Goal: Transaction & Acquisition: Purchase product/service

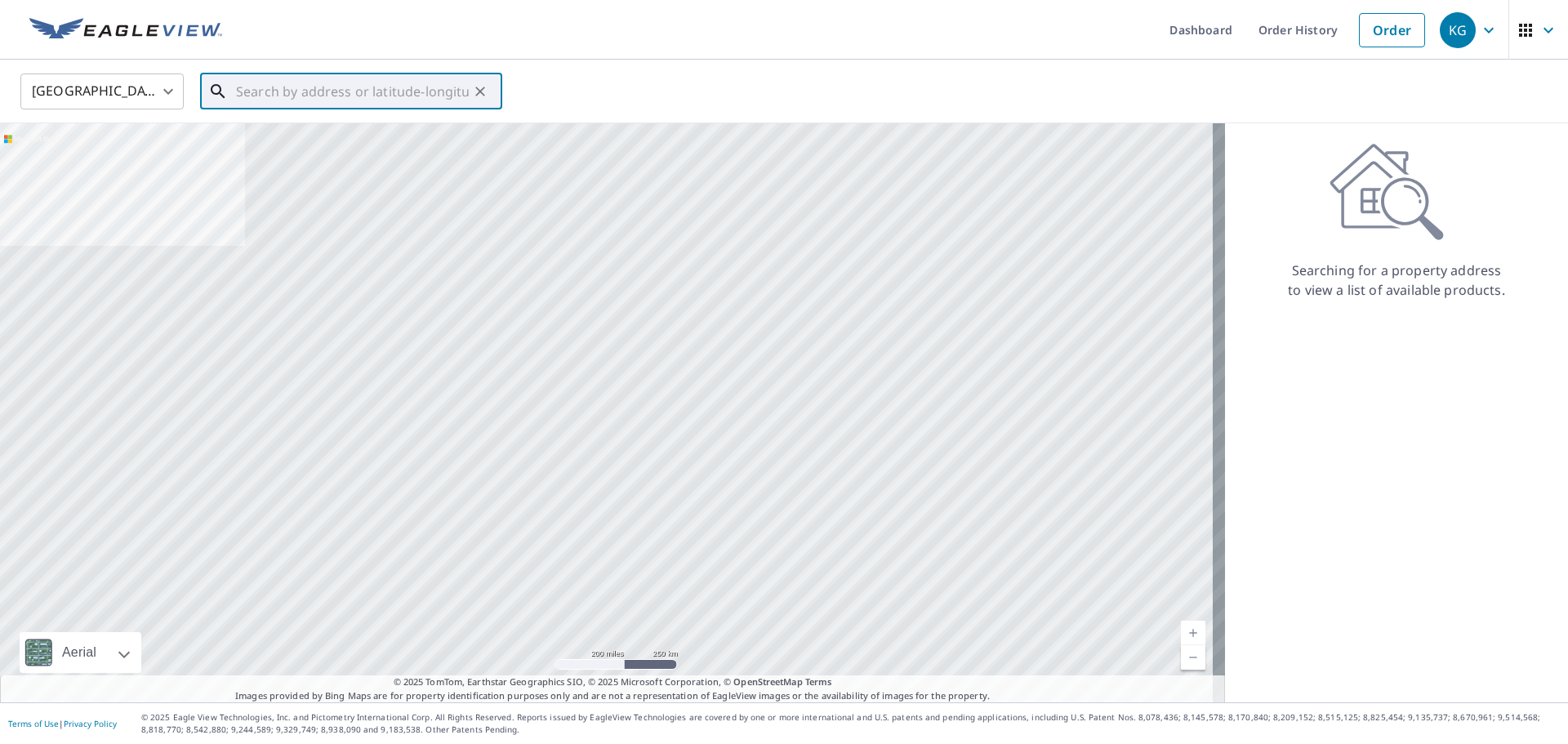
click at [343, 89] on input "text" at bounding box center [352, 91] width 233 height 45
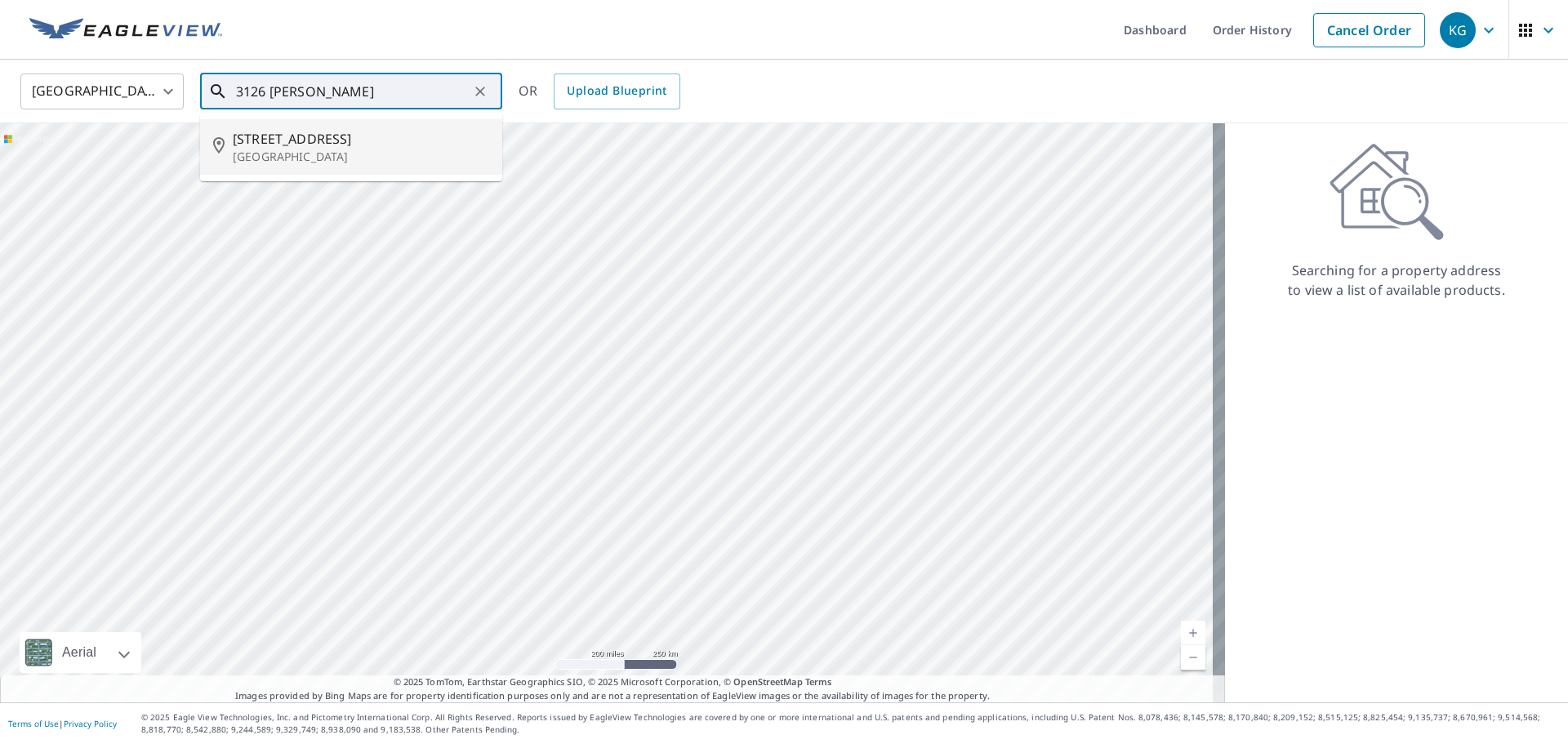
click at [333, 120] on li "[STREET_ADDRESS][PERSON_NAME]" at bounding box center [350, 147] width 302 height 56
type input "[STREET_ADDRESS][PERSON_NAME]"
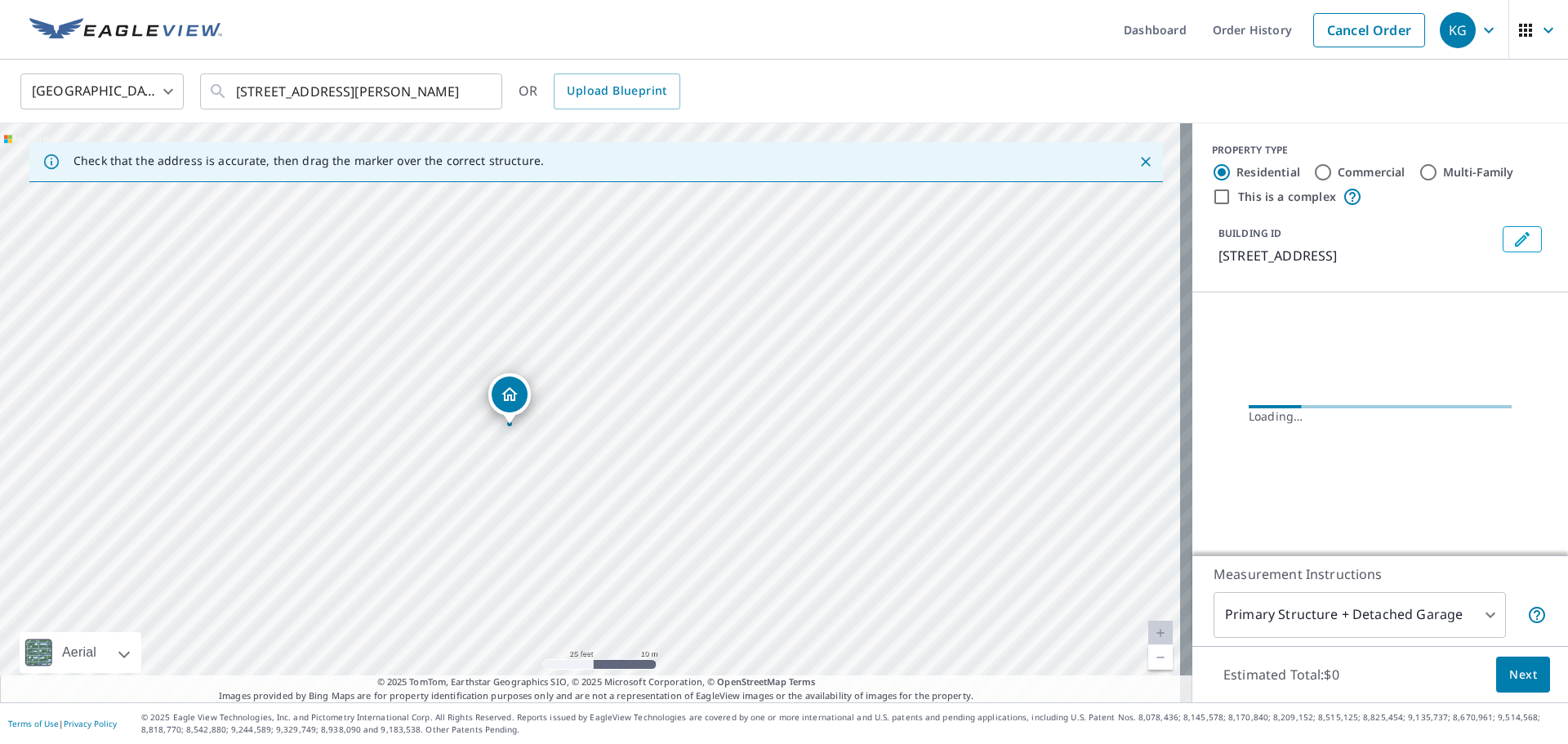
click at [1505, 662] on button "Next" at bounding box center [1523, 675] width 54 height 37
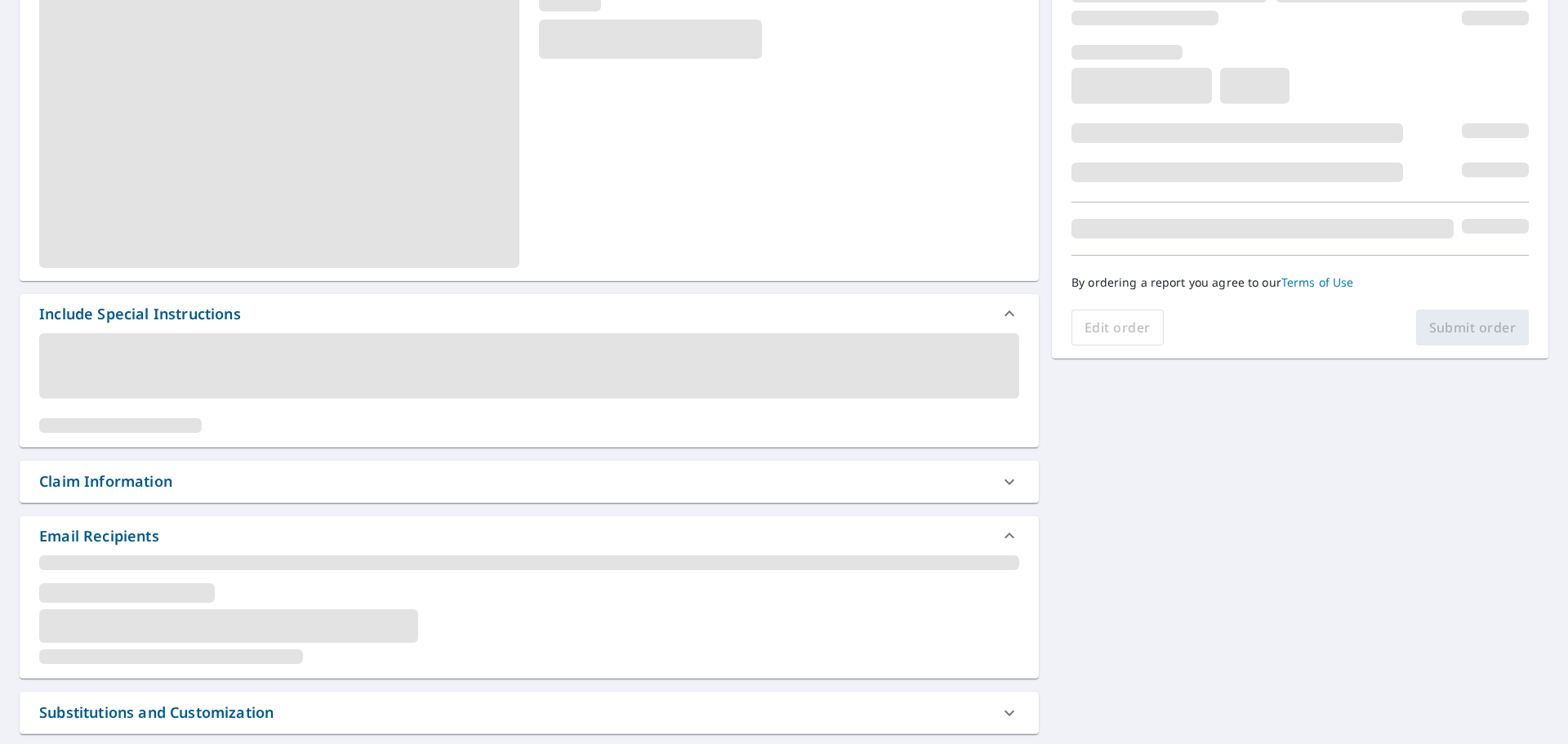
scroll to position [245, 0]
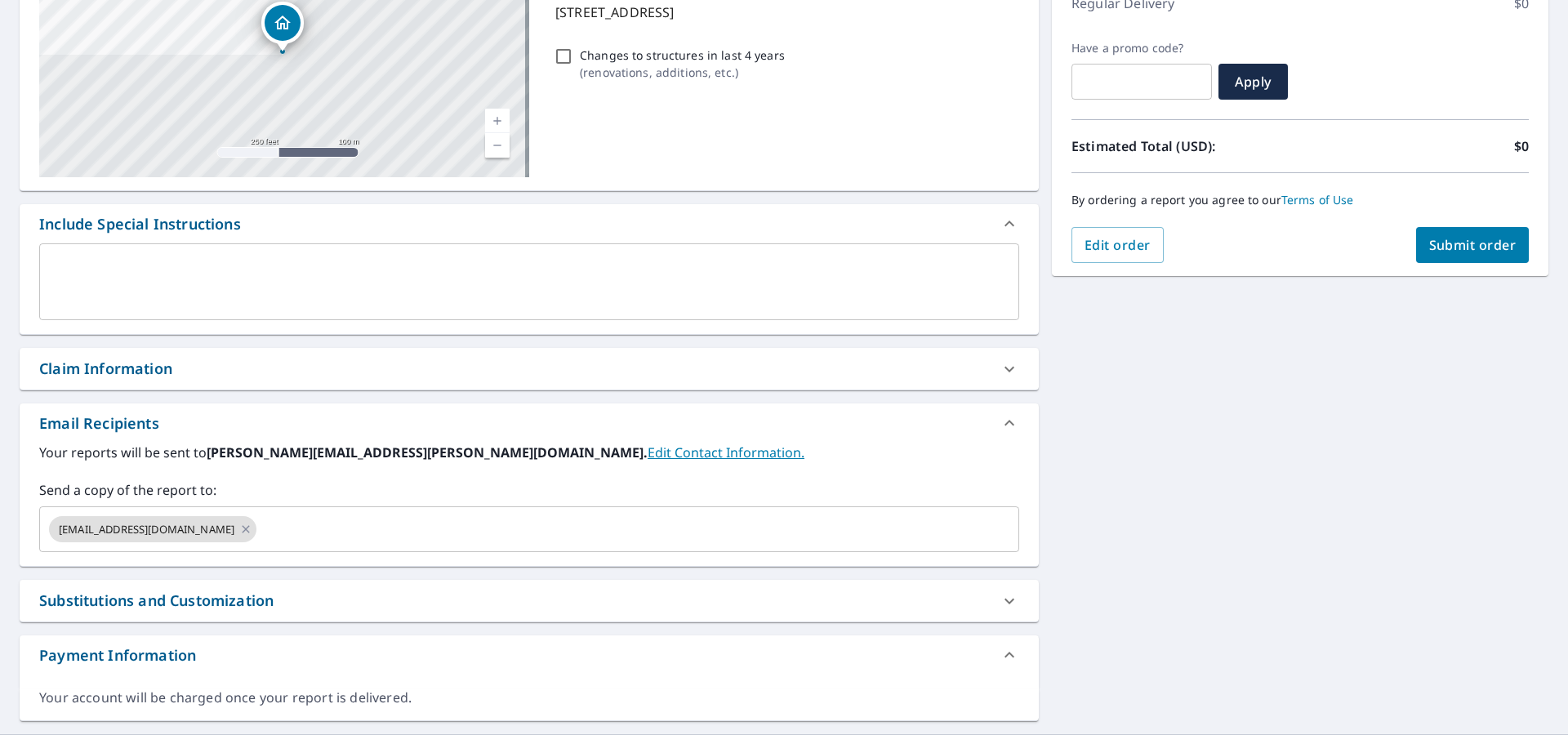
click at [257, 375] on div "Claim Information" at bounding box center [514, 369] width 950 height 22
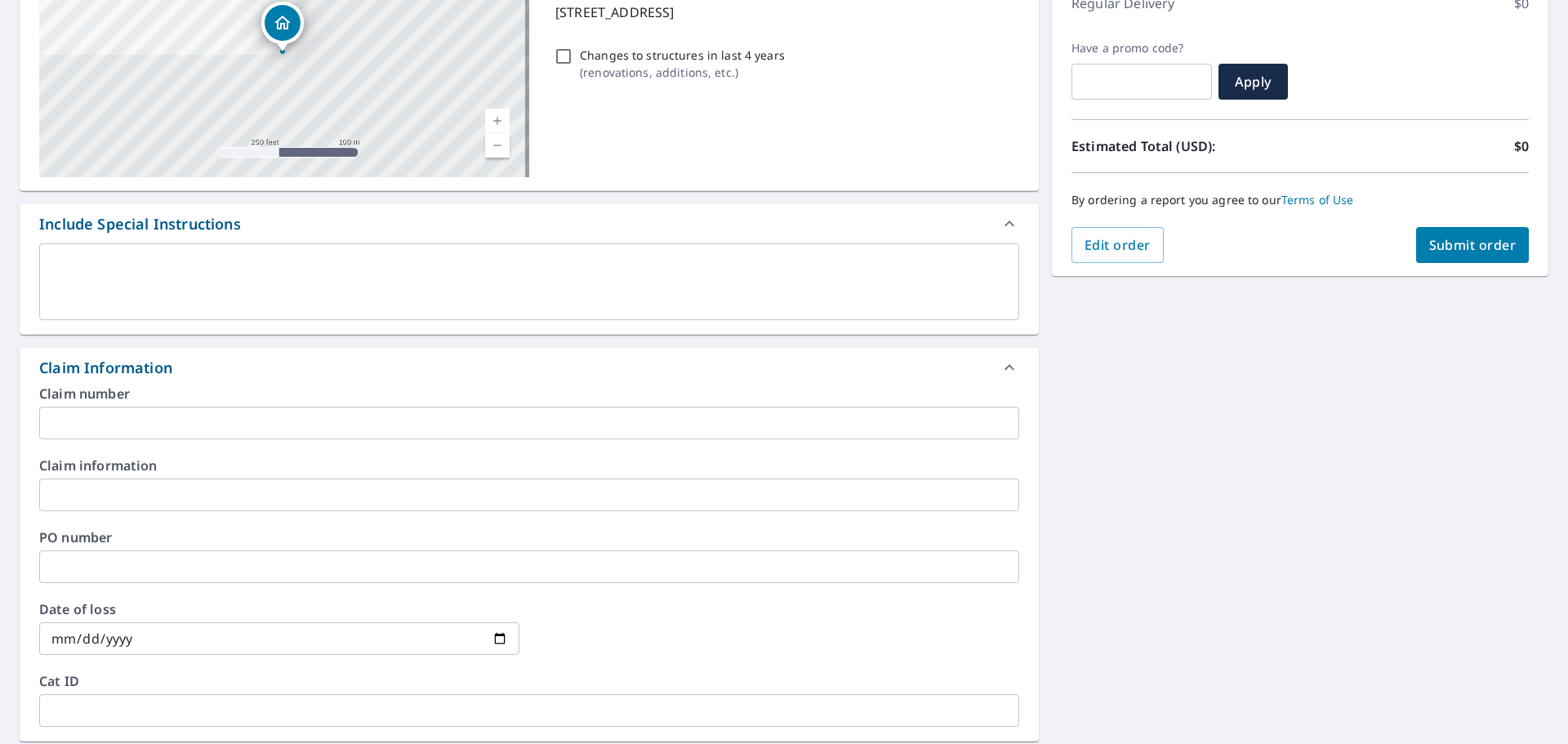
click at [282, 424] on input "text" at bounding box center [529, 423] width 979 height 33
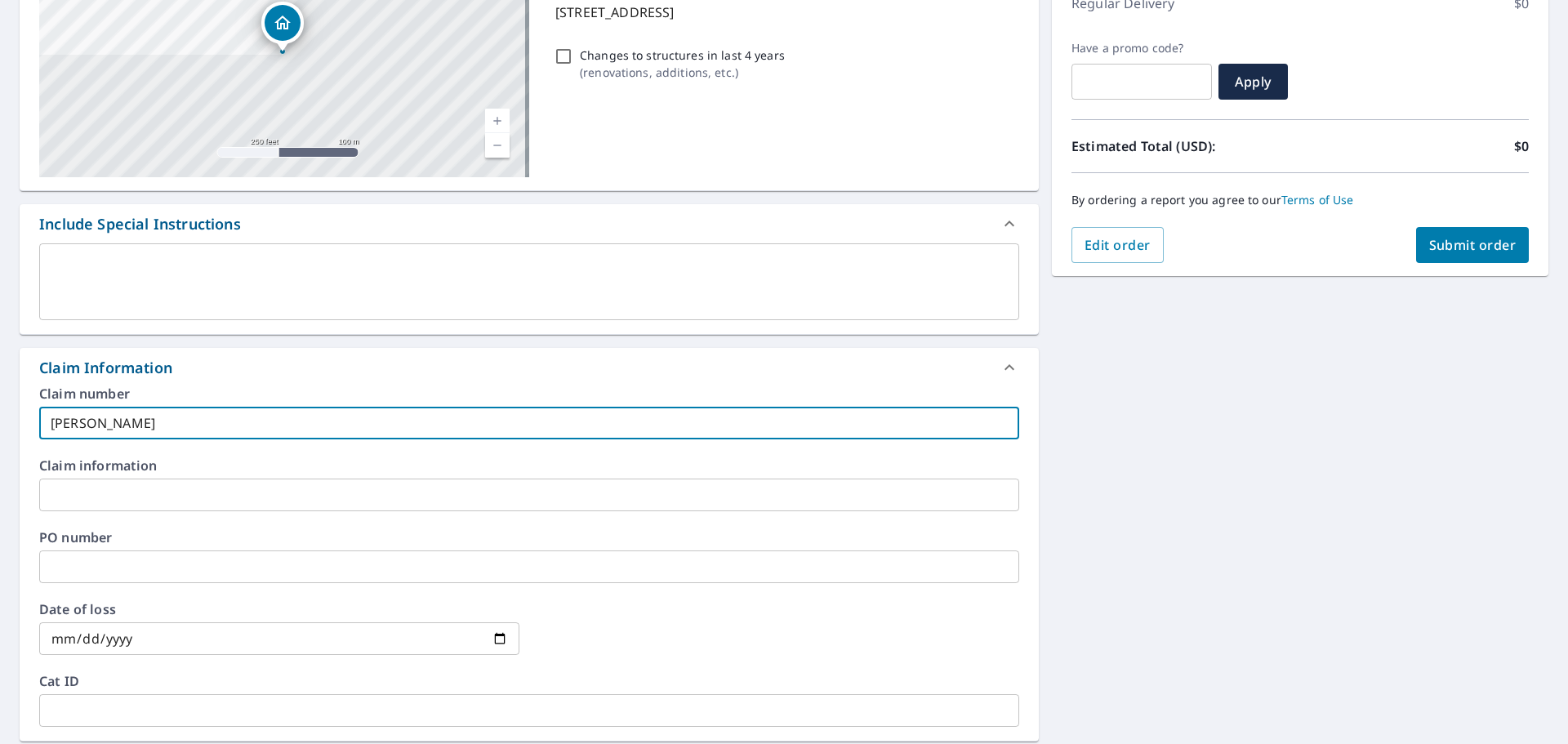
type input "[PERSON_NAME]-vs"
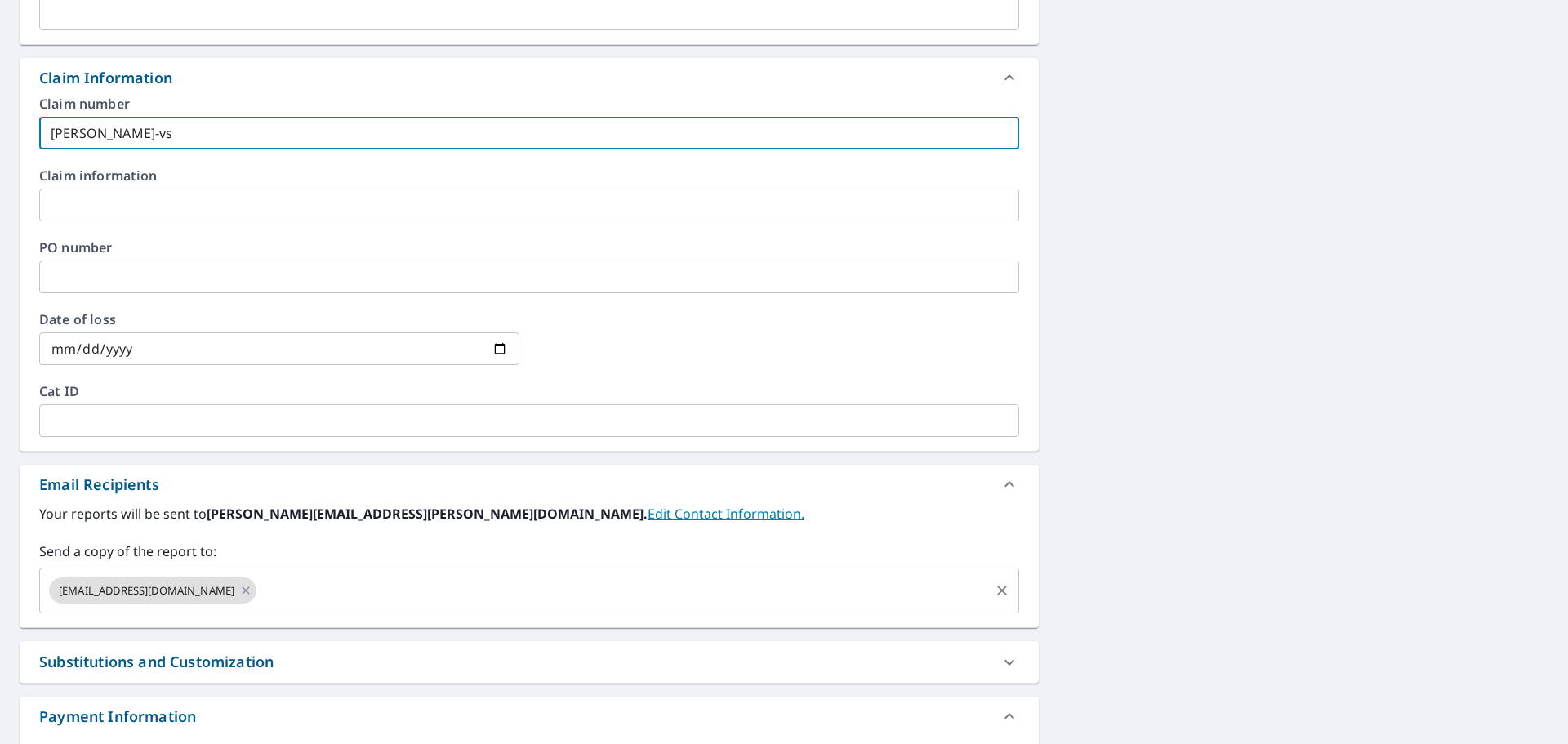
scroll to position [572, 0]
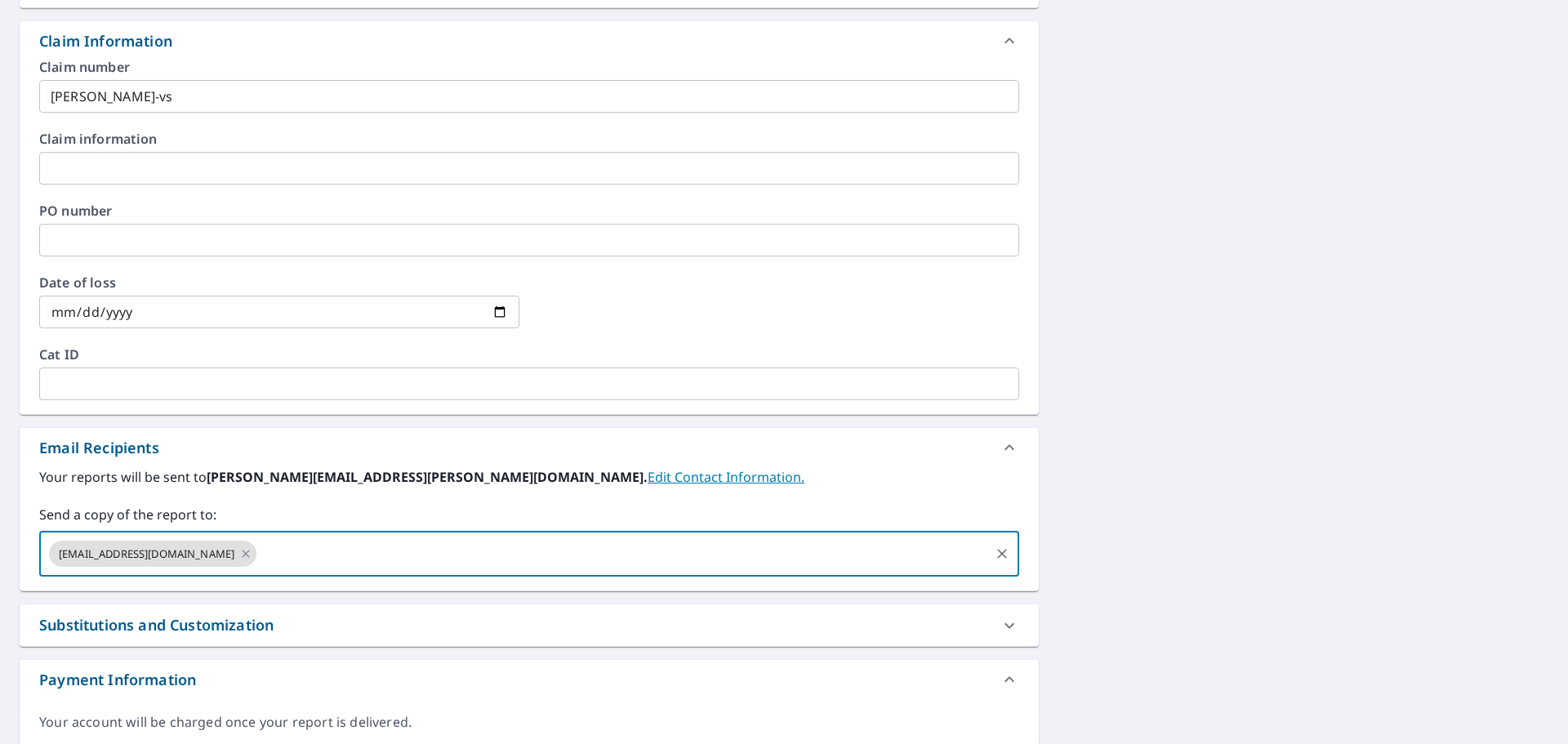
click at [362, 543] on input "text" at bounding box center [623, 554] width 728 height 31
type input "[PERSON_NAME][EMAIL_ADDRESS][PERSON_NAME][DOMAIN_NAME]"
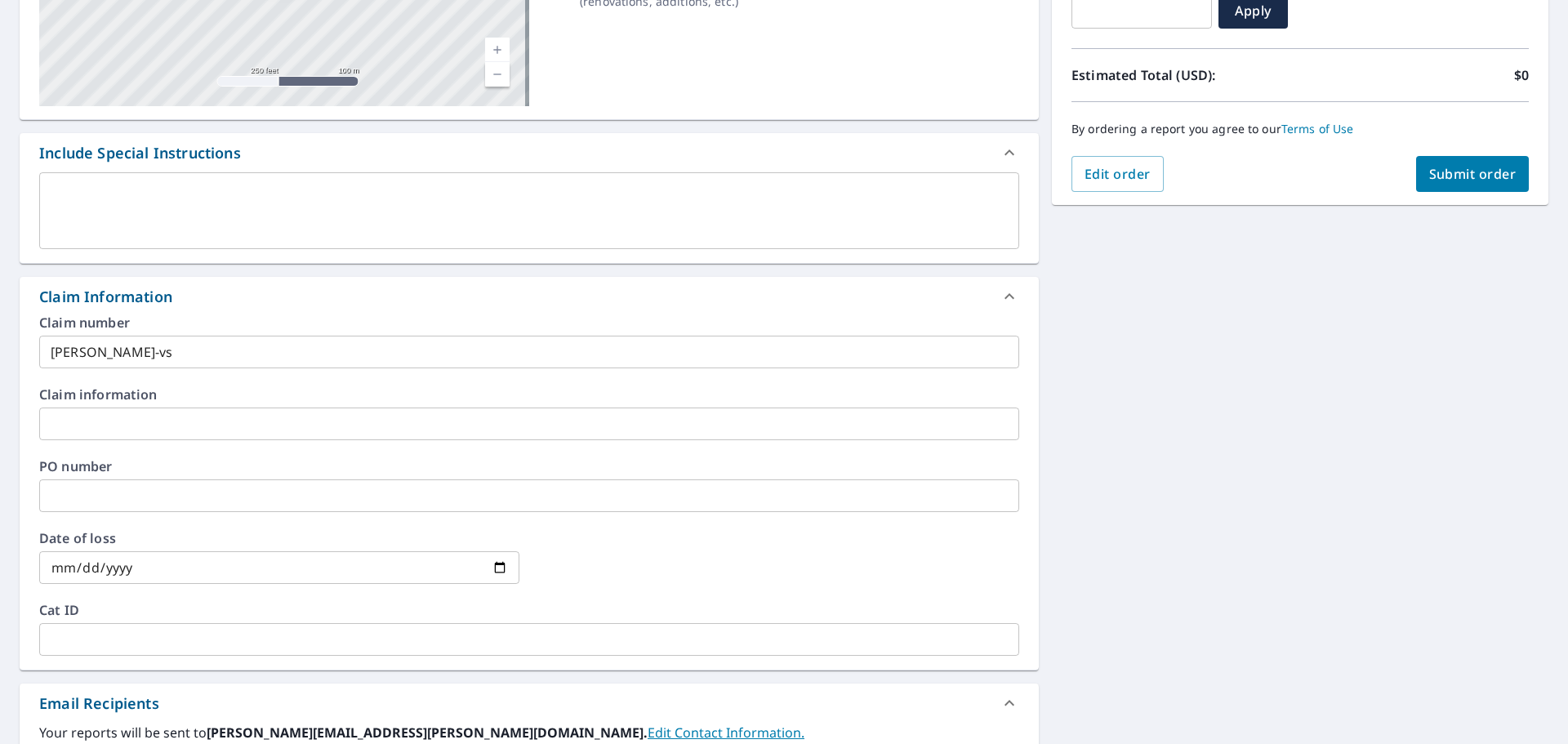
scroll to position [164, 0]
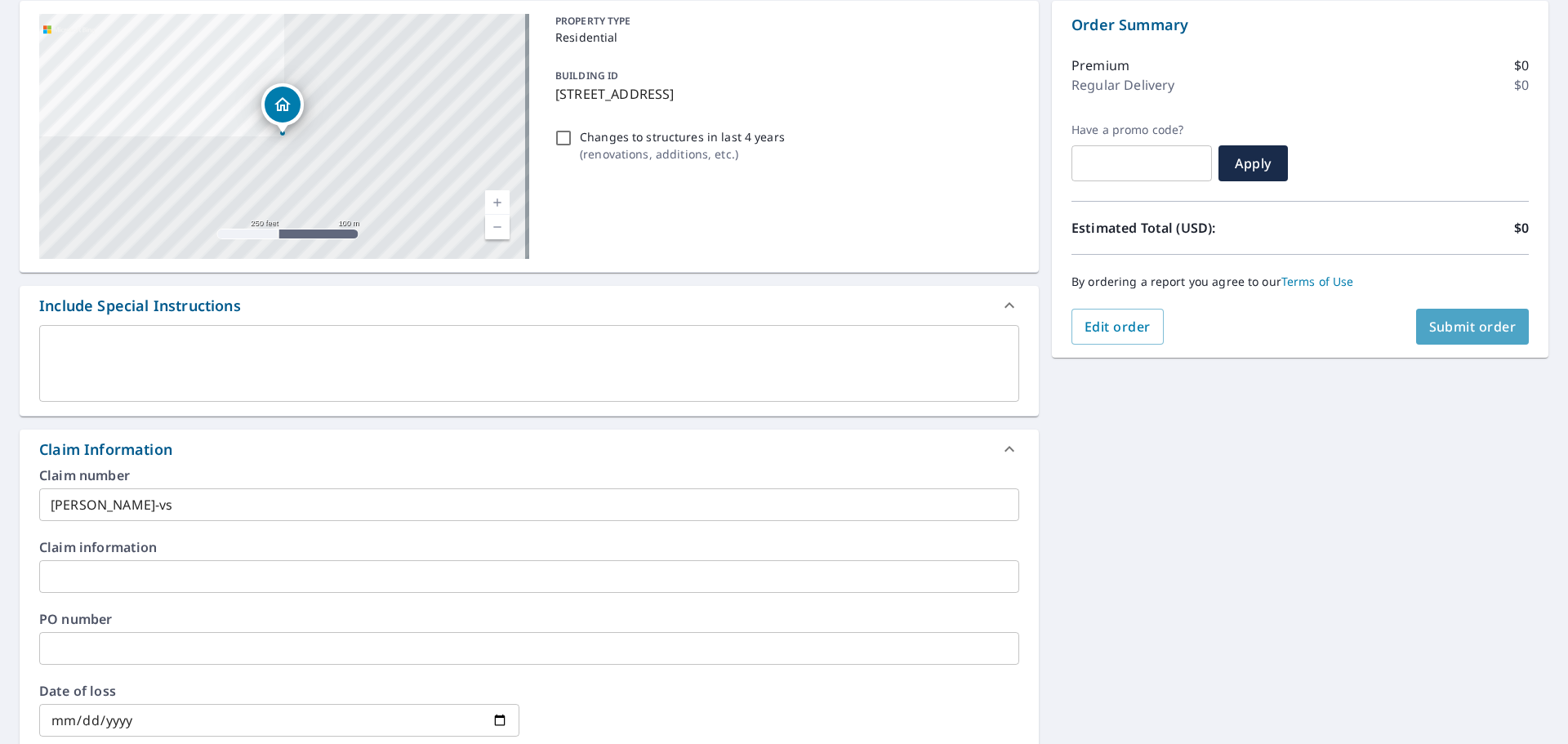
click at [1429, 328] on span "Submit order" at bounding box center [1473, 327] width 87 height 18
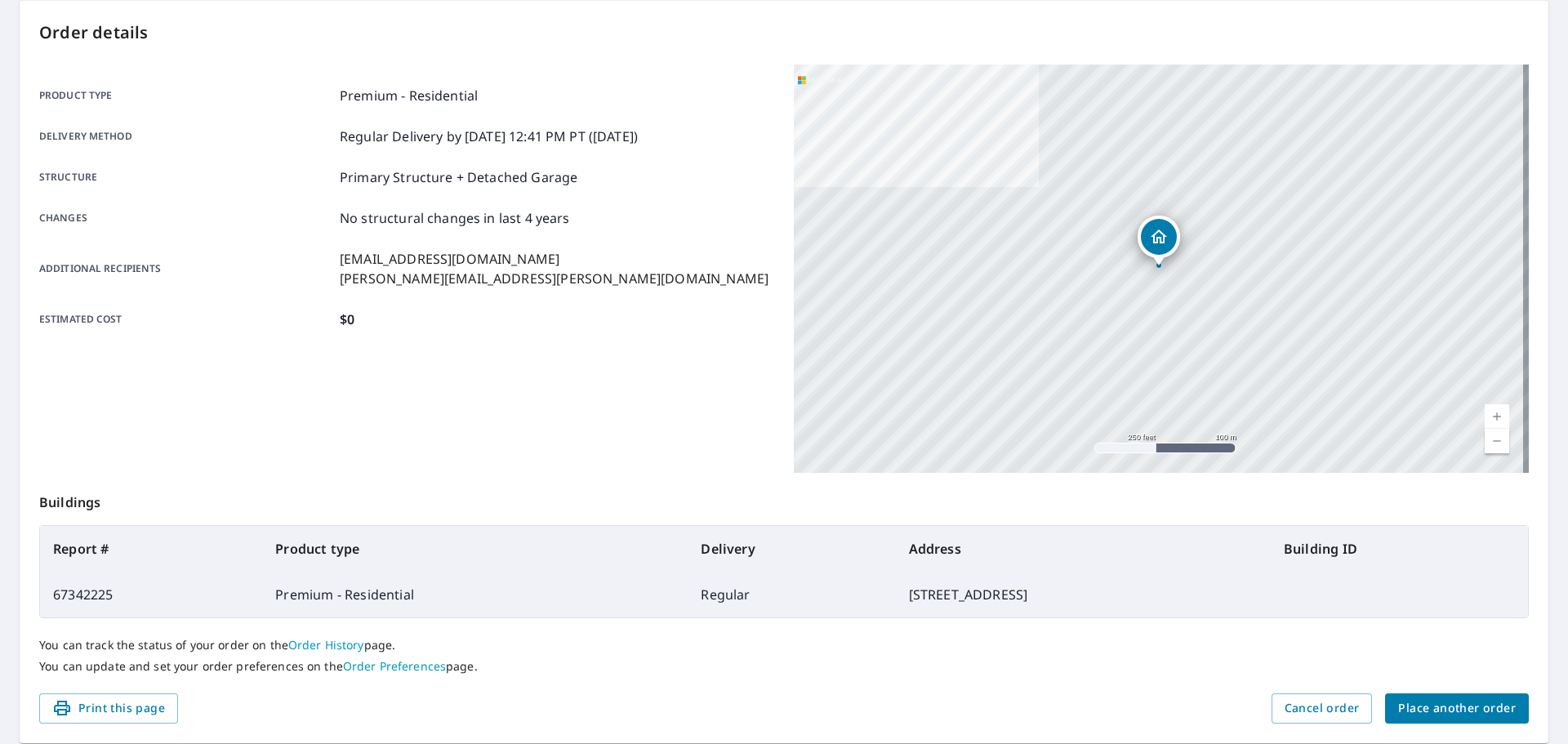
click at [1438, 697] on button "Place another order" at bounding box center [1457, 708] width 144 height 30
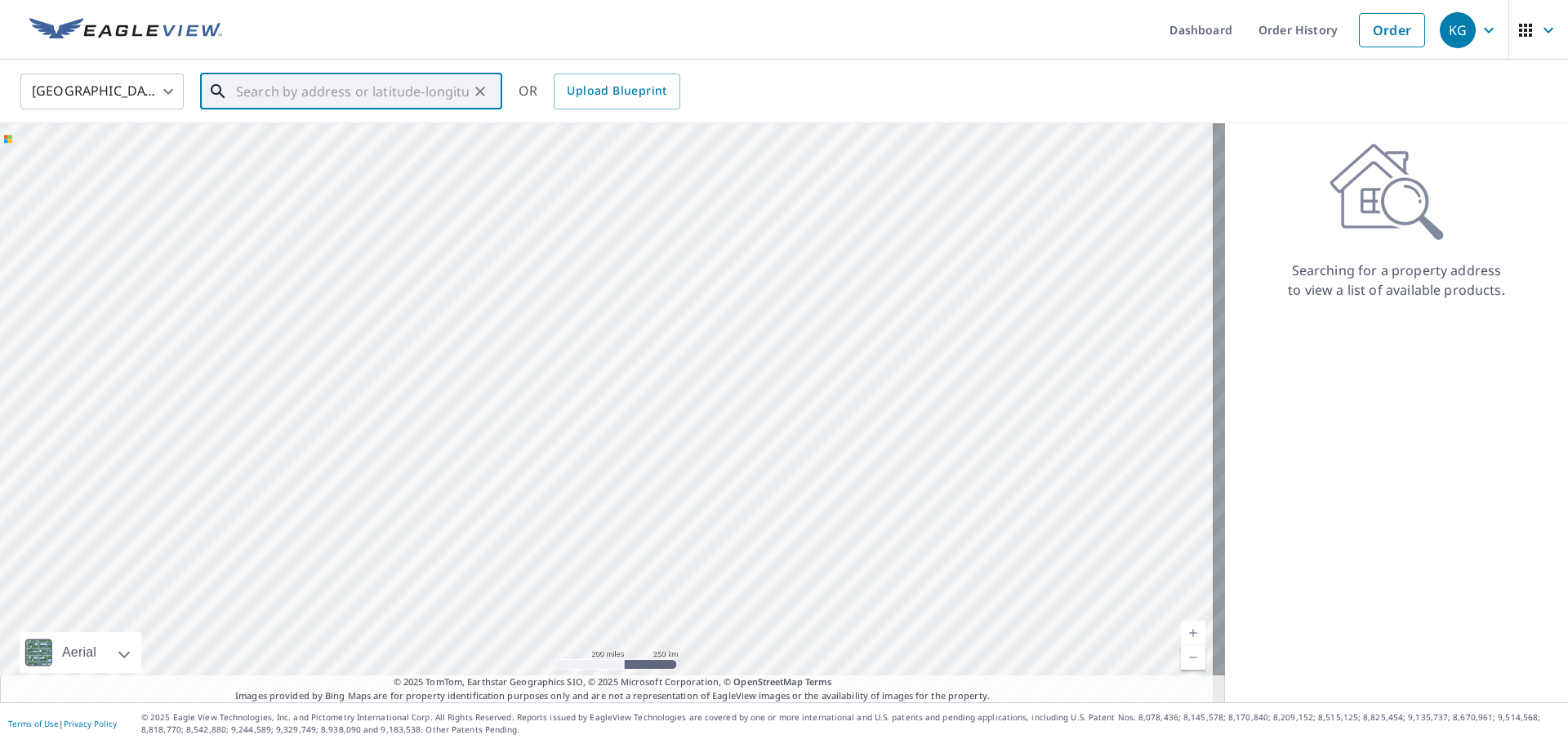
click at [315, 80] on input "text" at bounding box center [352, 91] width 233 height 45
click at [363, 141] on span "[STREET_ADDRESS]" at bounding box center [361, 139] width 256 height 20
type input "[STREET_ADDRESS]"
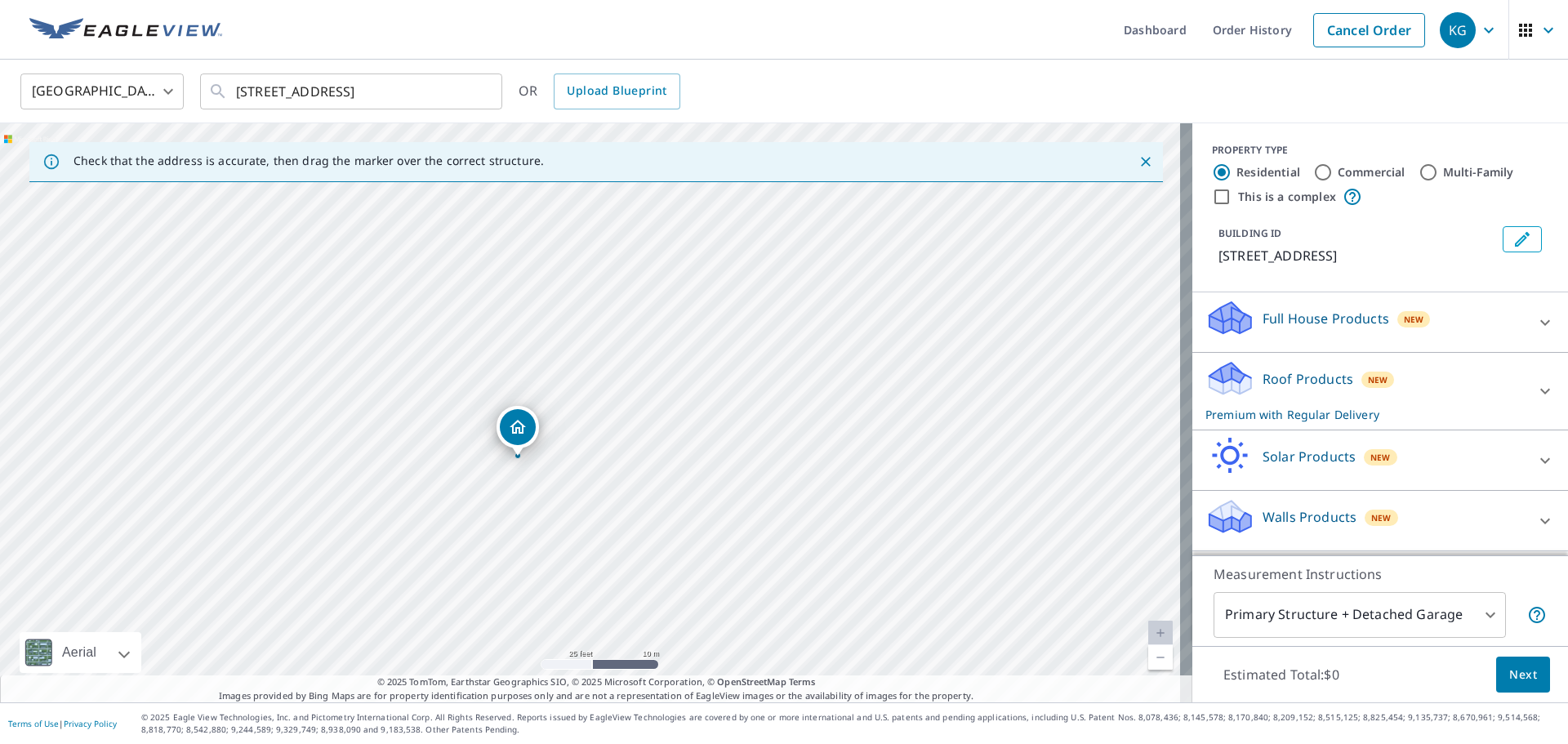
drag, startPoint x: 570, startPoint y: 237, endPoint x: 513, endPoint y: 441, distance: 211.8
click at [1294, 202] on label "This is a complex" at bounding box center [1287, 196] width 98 height 16
click at [1231, 202] on input "This is a complex" at bounding box center [1221, 196] width 20 height 20
checkbox input "true"
radio input "false"
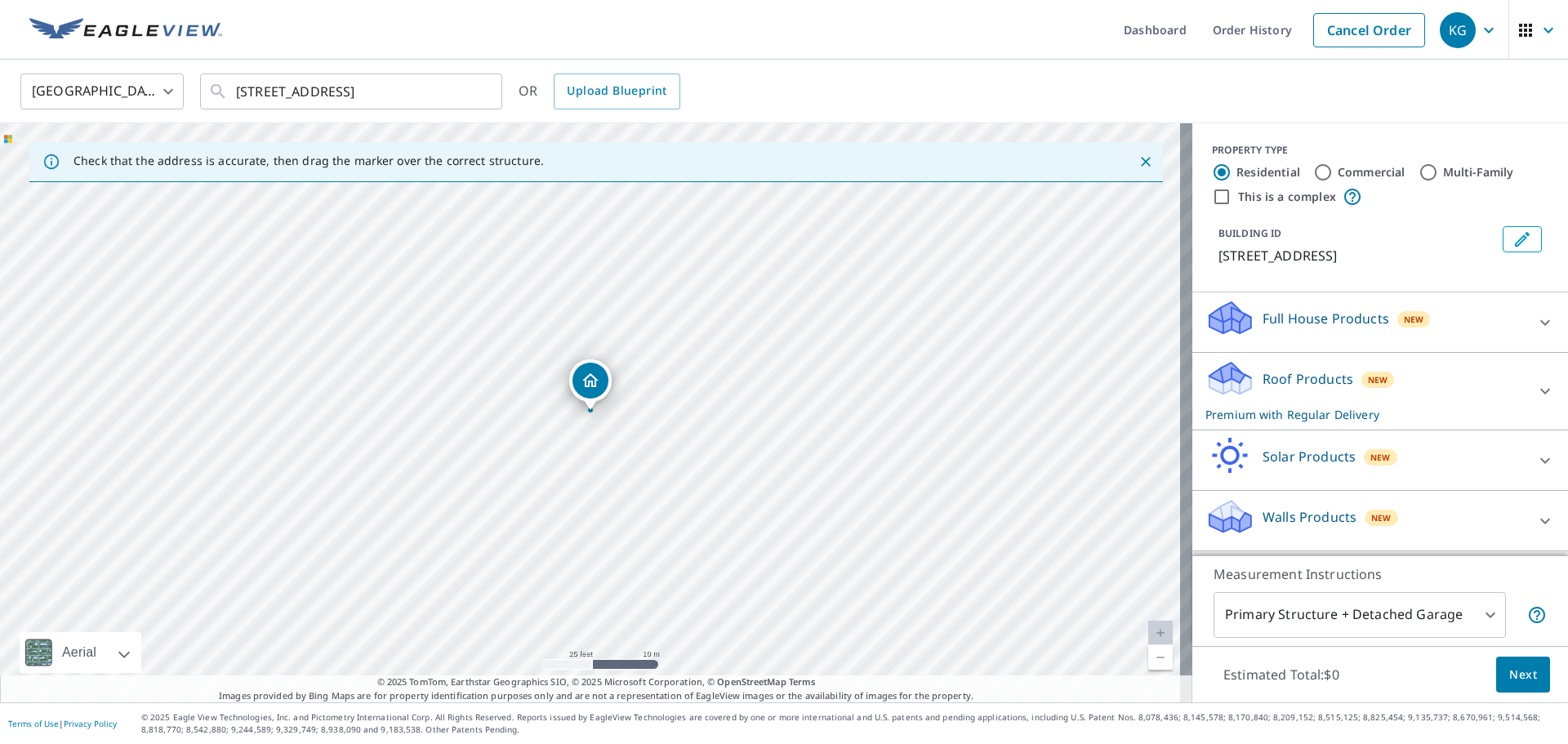
radio input "true"
type input "4"
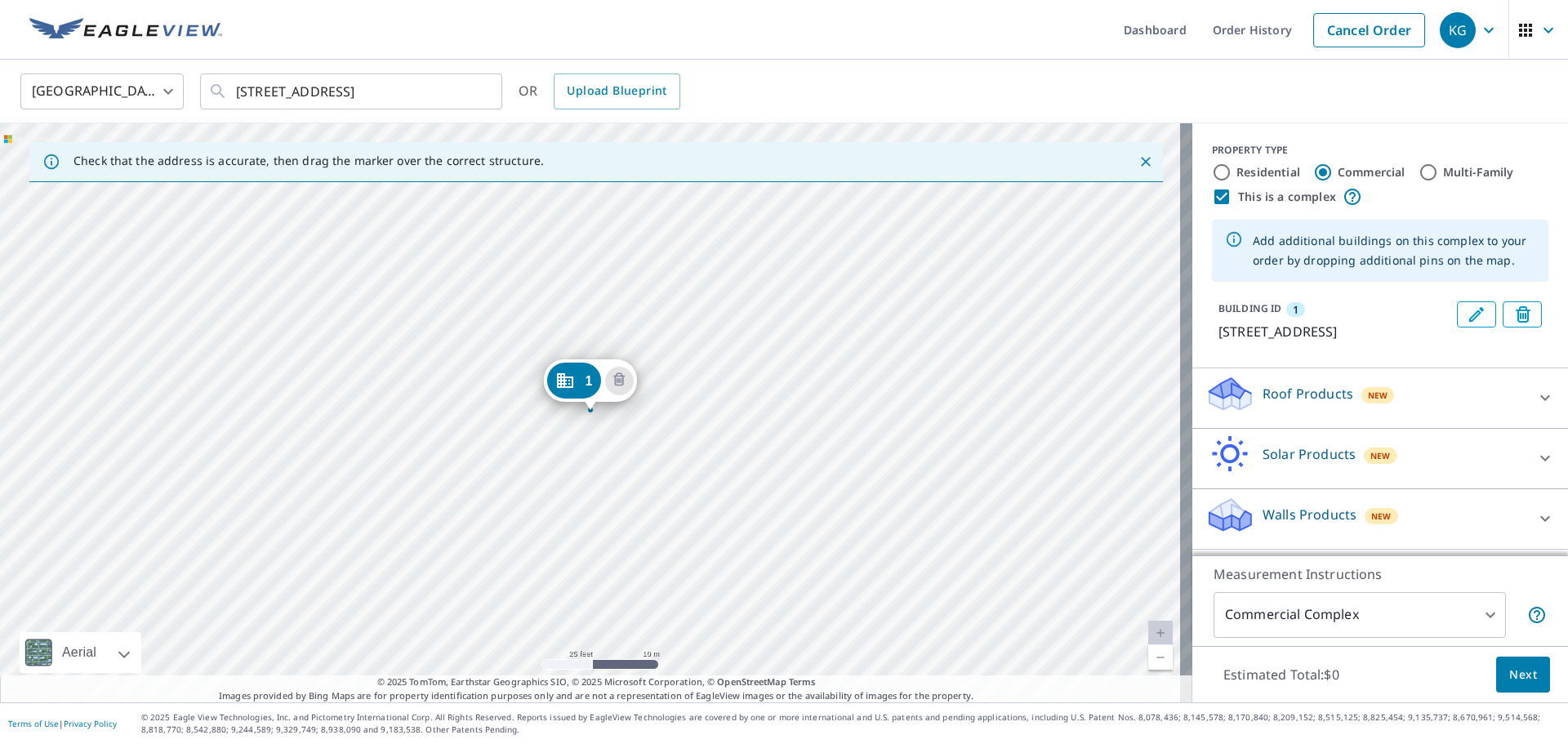
click at [1471, 178] on label "Multi-Family" at bounding box center [1478, 172] width 71 height 16
click at [1438, 178] on input "Multi-Family" at bounding box center [1427, 172] width 20 height 20
radio input "true"
type input "2"
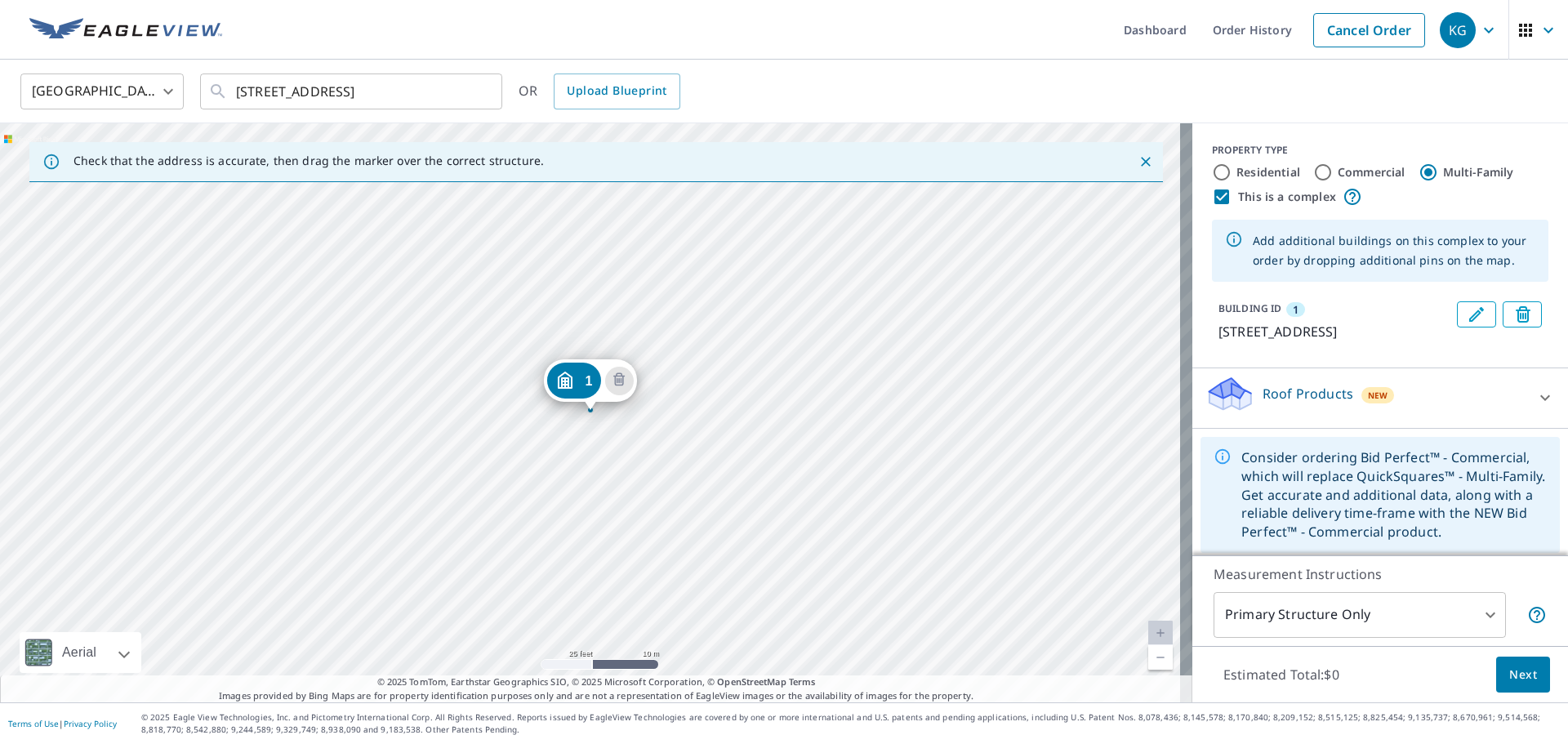
click at [575, 462] on div "1 [STREET_ADDRESS]" at bounding box center [595, 413] width 1192 height 579
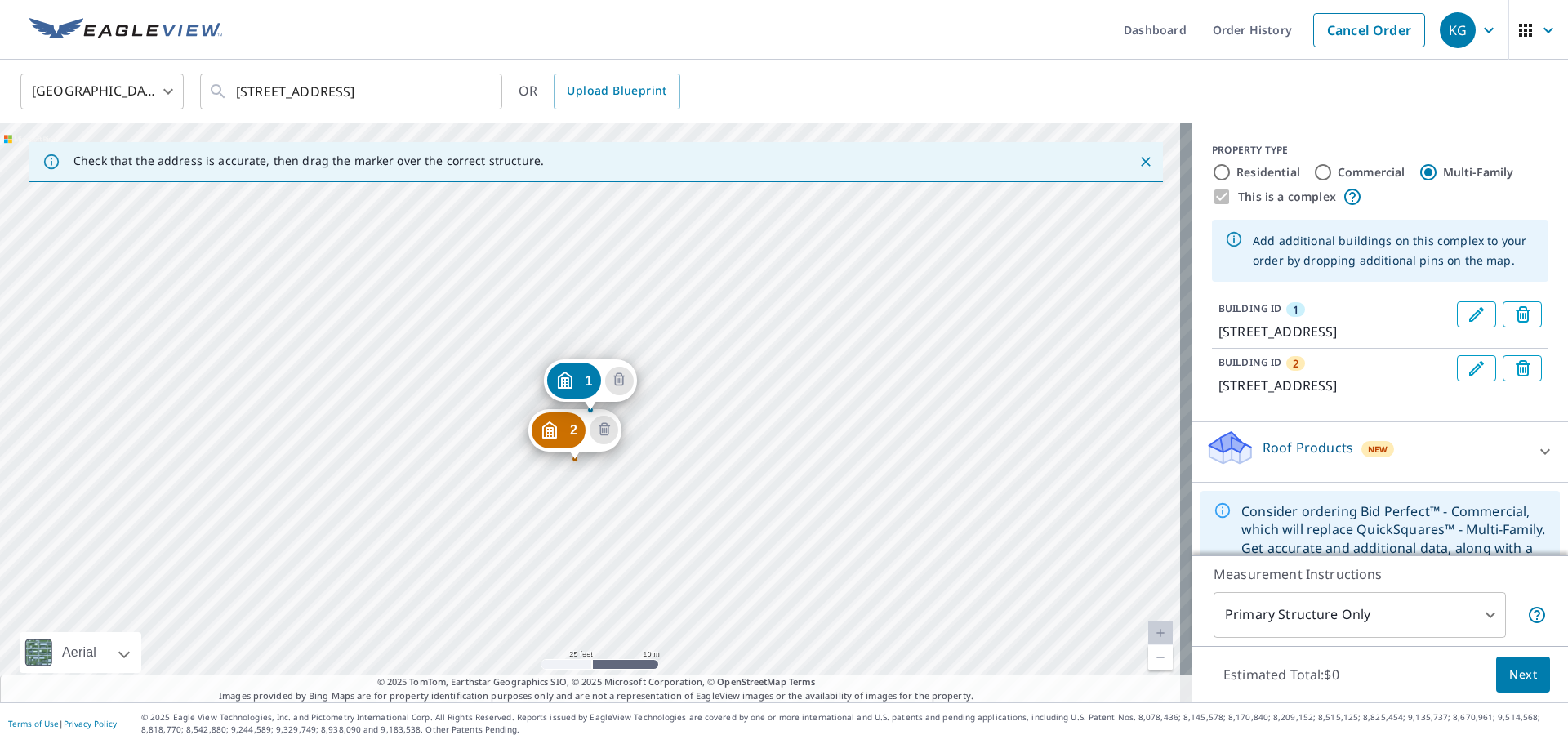
click at [554, 531] on div "2 [STREET_ADDRESS] 1 [STREET_ADDRESS]" at bounding box center [595, 413] width 1192 height 579
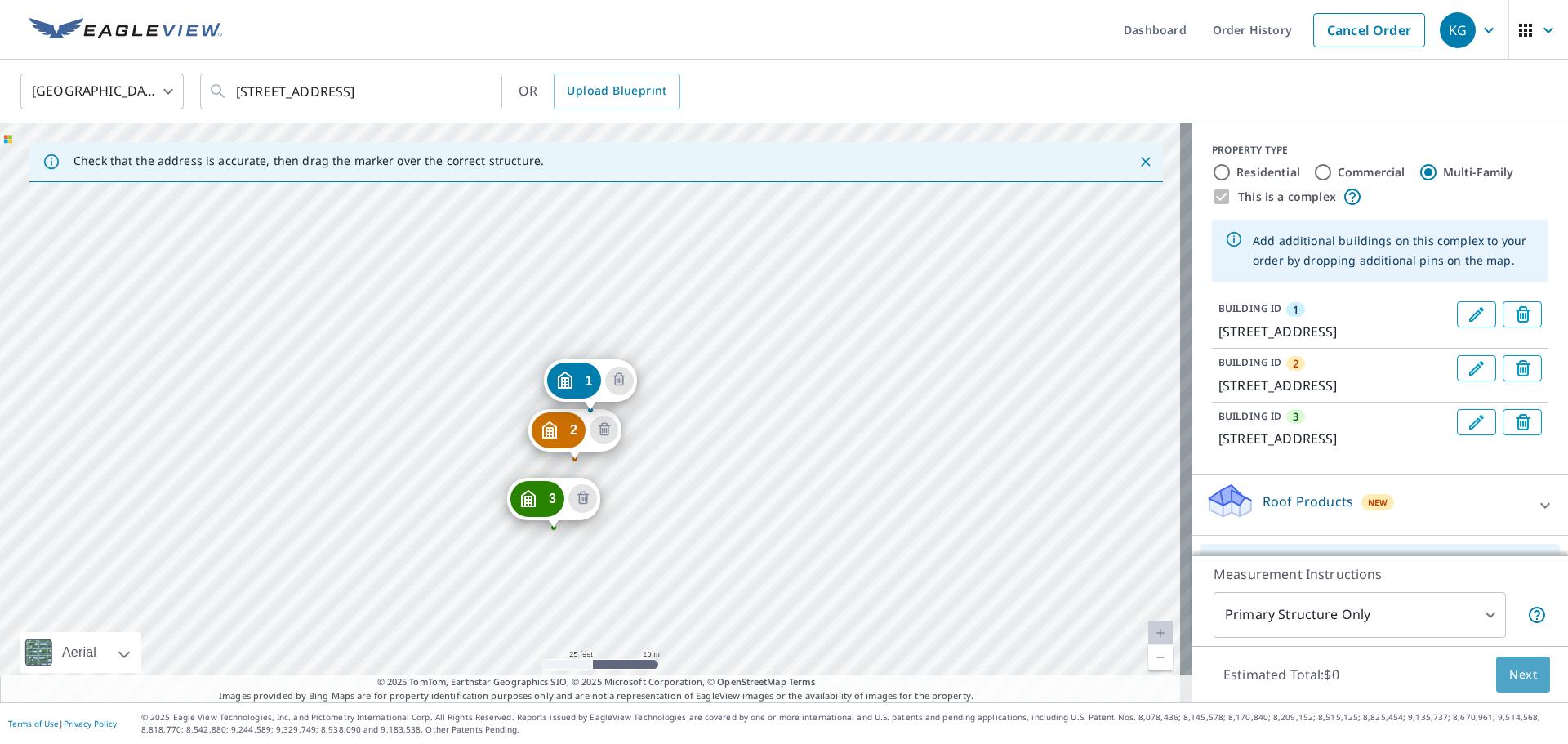
click at [1509, 676] on span "Next" at bounding box center [1523, 675] width 27 height 21
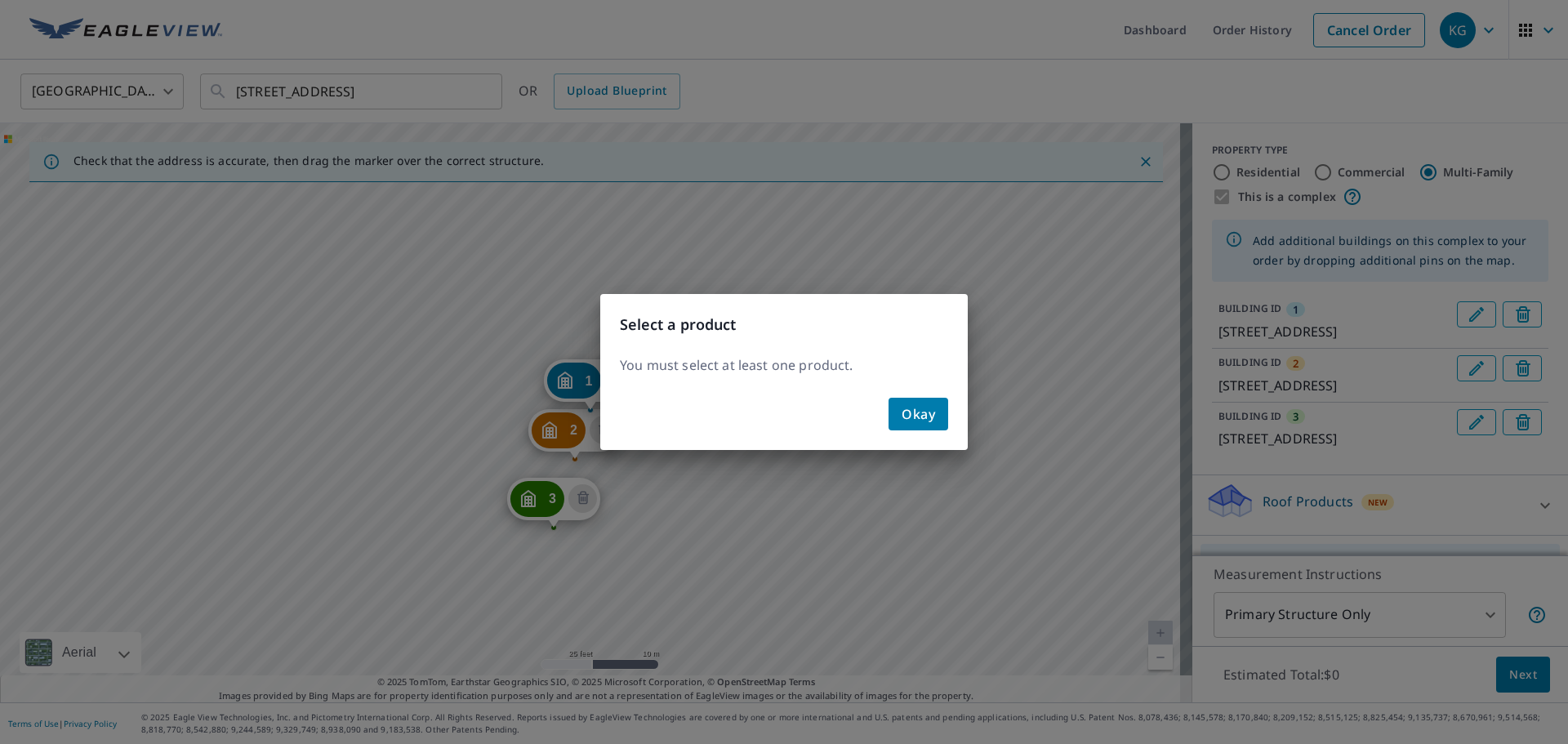
click at [927, 400] on button "Okay" at bounding box center [919, 414] width 60 height 33
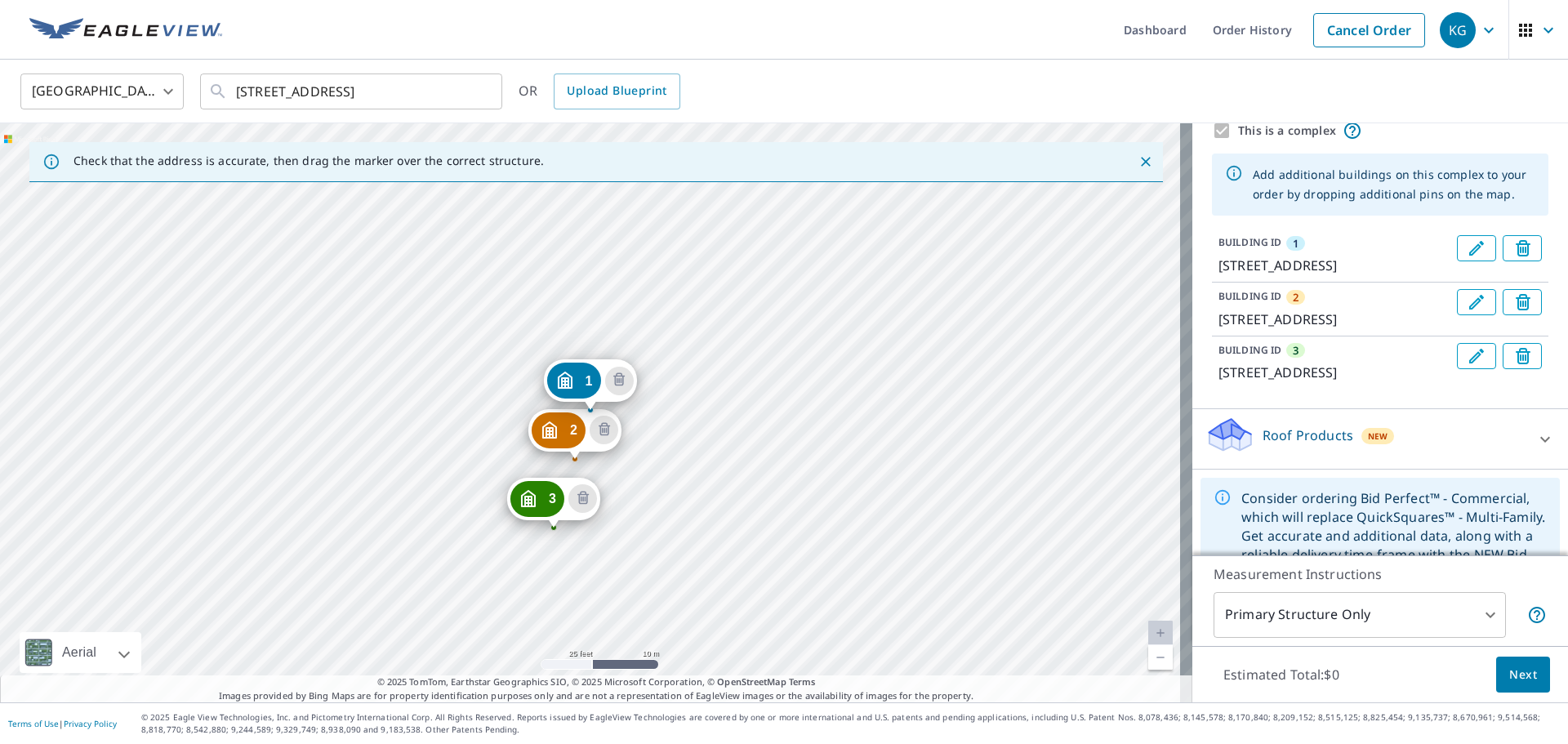
scroll to position [172, 0]
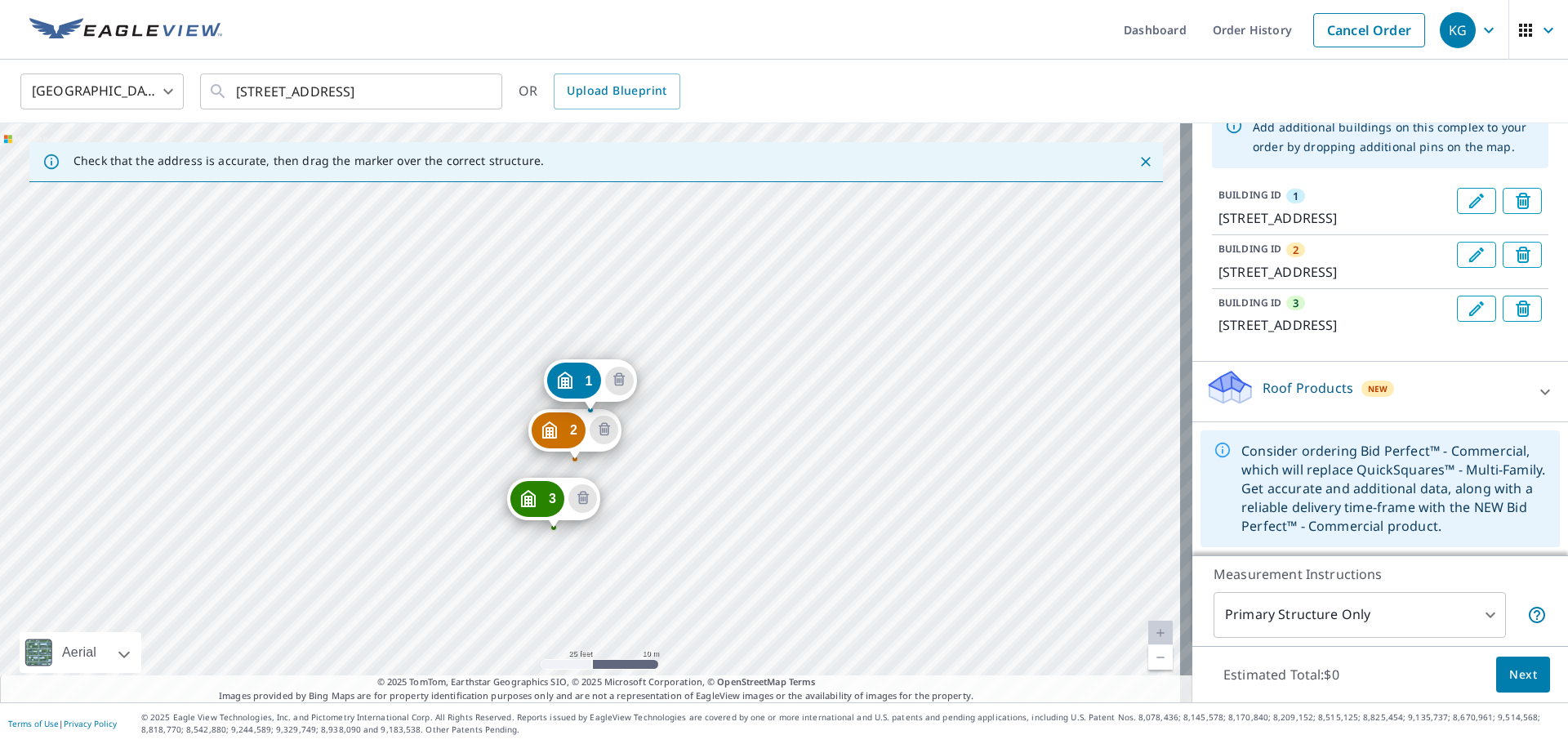
click at [1306, 406] on div "Roof Products New" at bounding box center [1365, 392] width 320 height 46
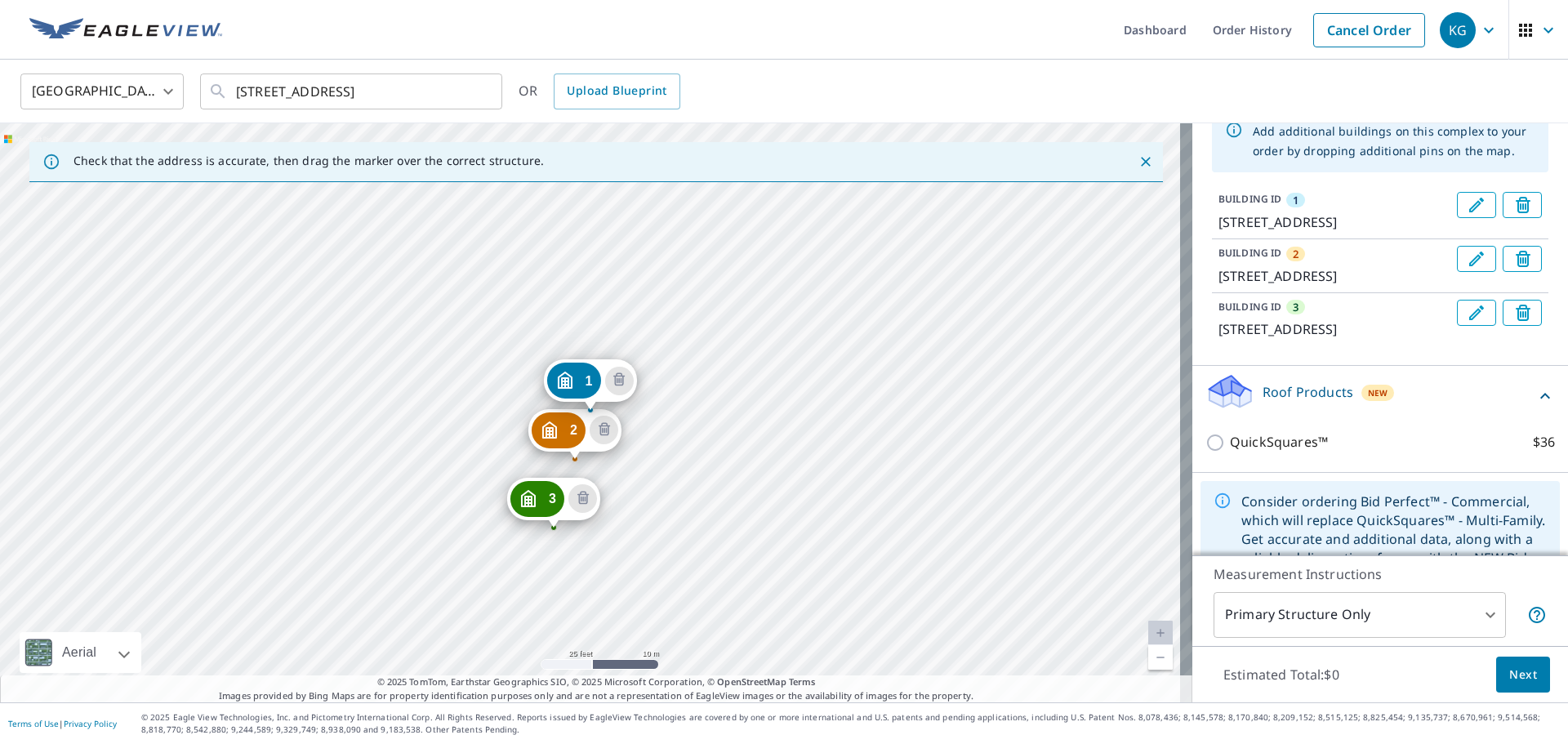
scroll to position [218, 0]
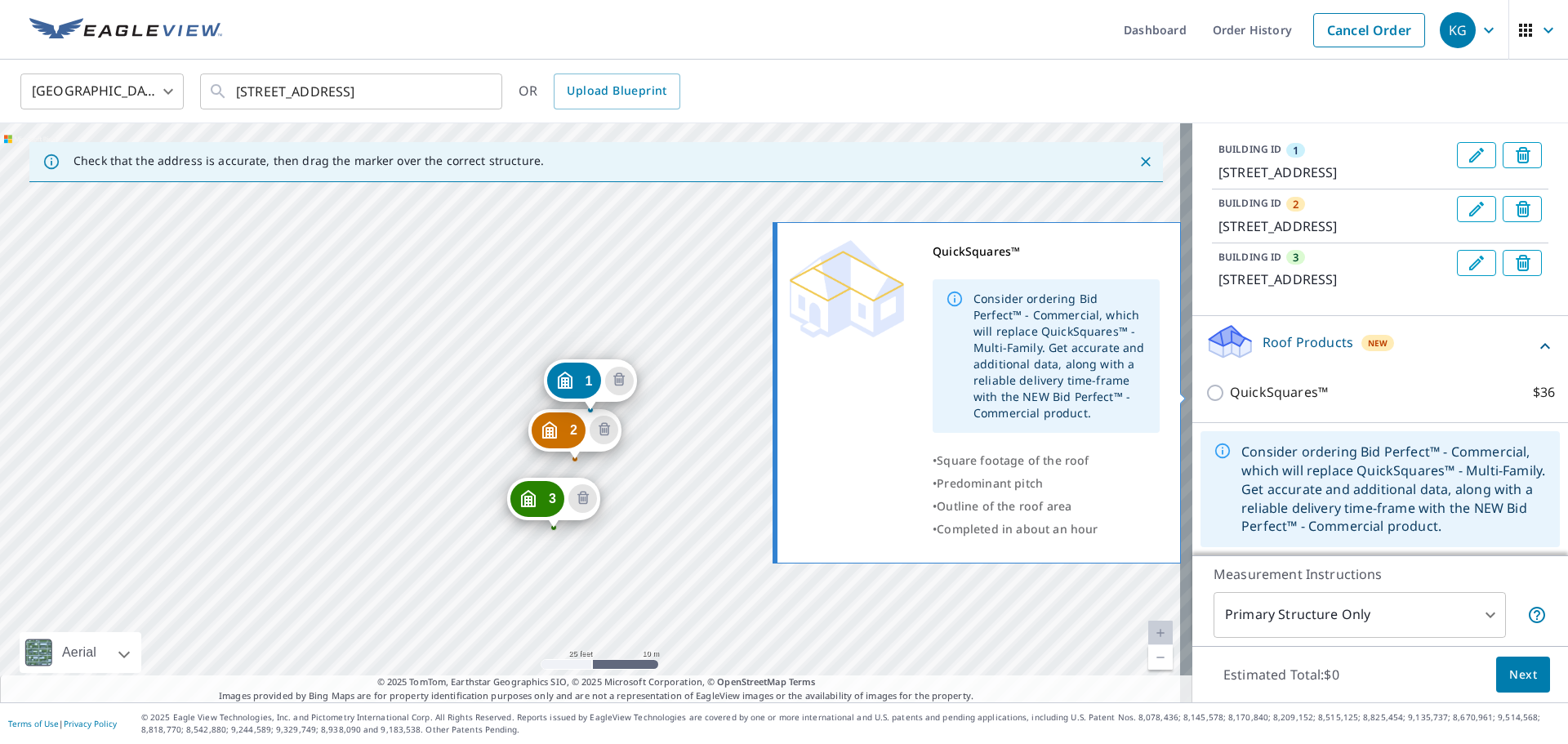
click at [1283, 396] on p "QuickSquares™" at bounding box center [1278, 393] width 98 height 21
click at [1230, 396] on input "QuickSquares™ $36" at bounding box center [1217, 393] width 25 height 20
checkbox input "true"
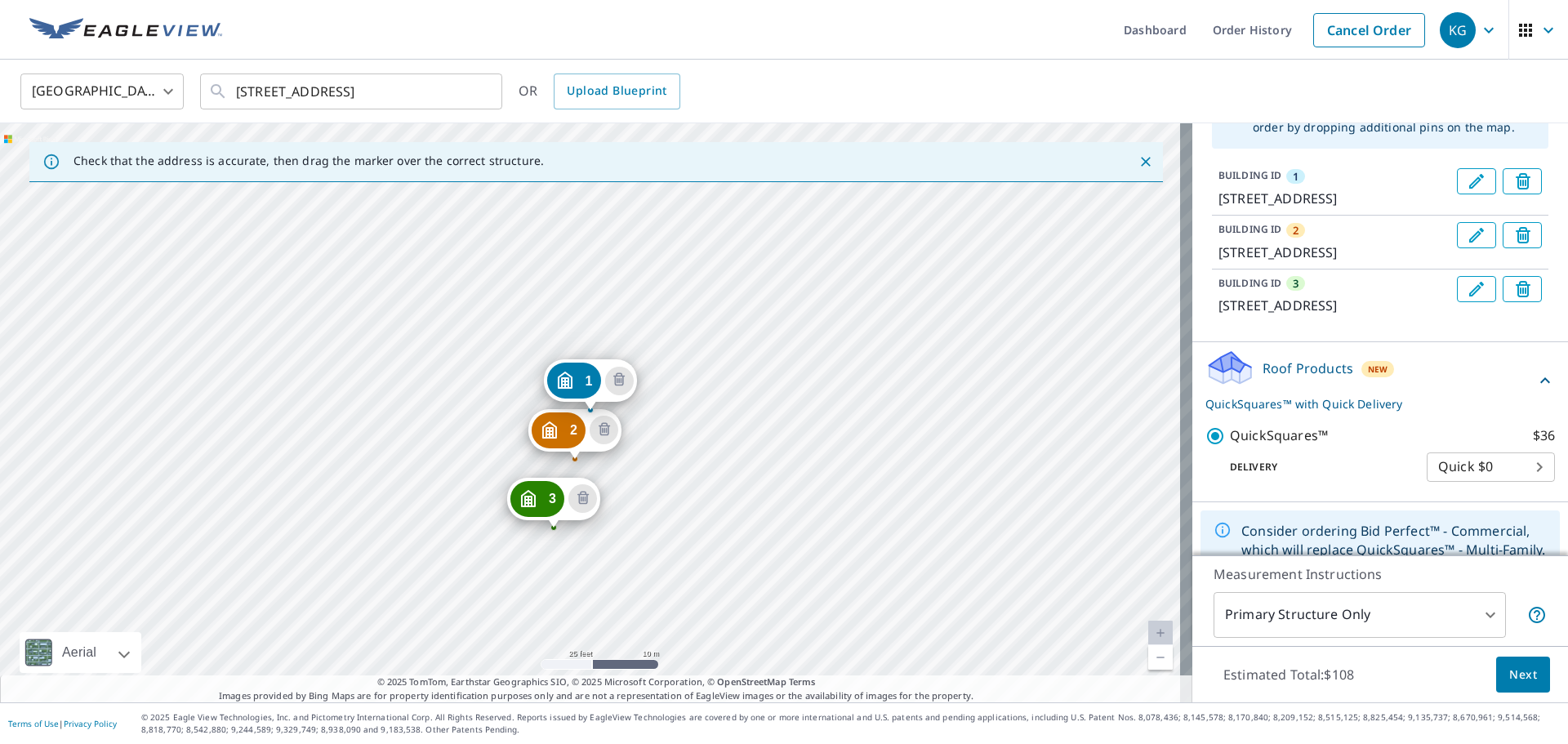
scroll to position [271, 0]
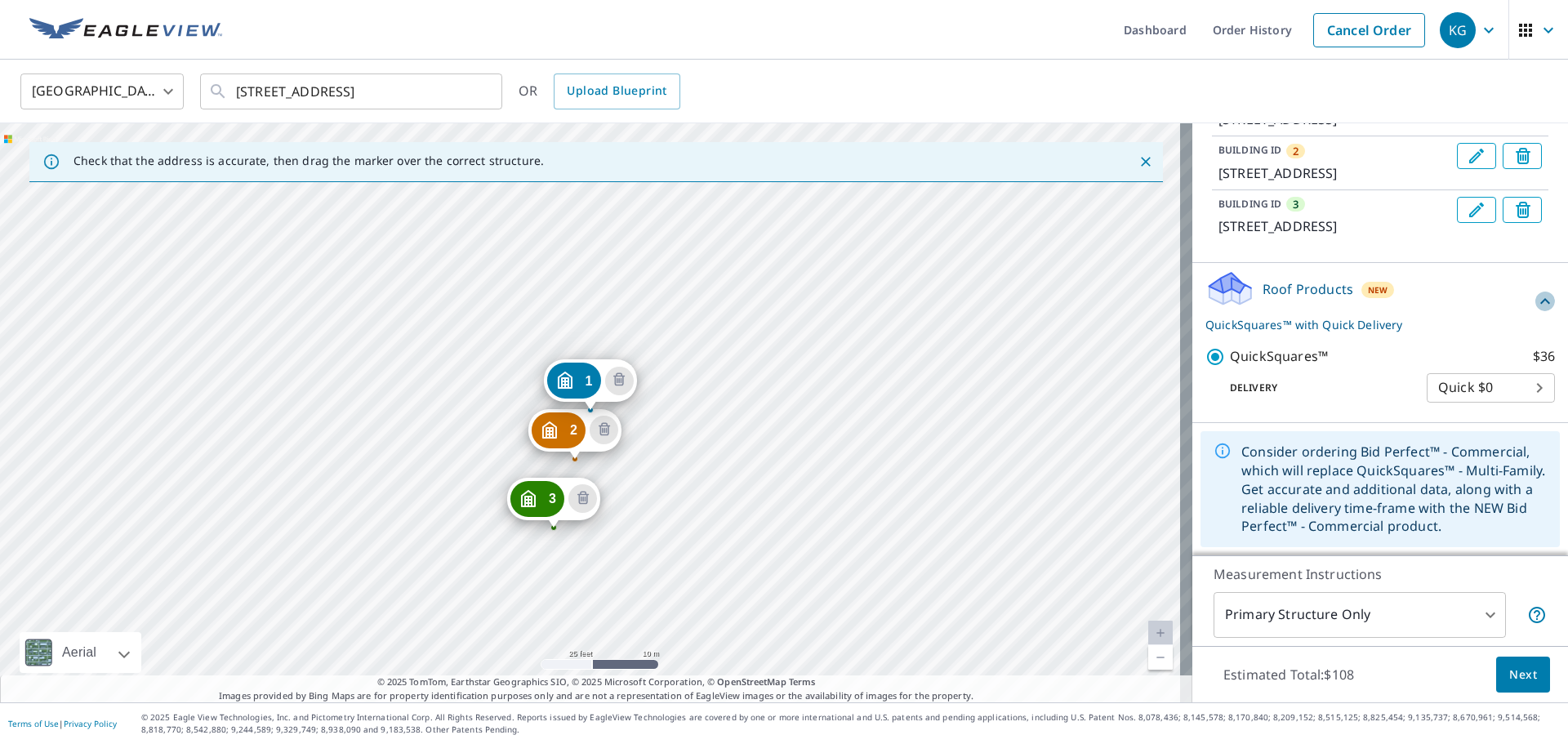
click at [1535, 299] on icon at bounding box center [1544, 301] width 20 height 20
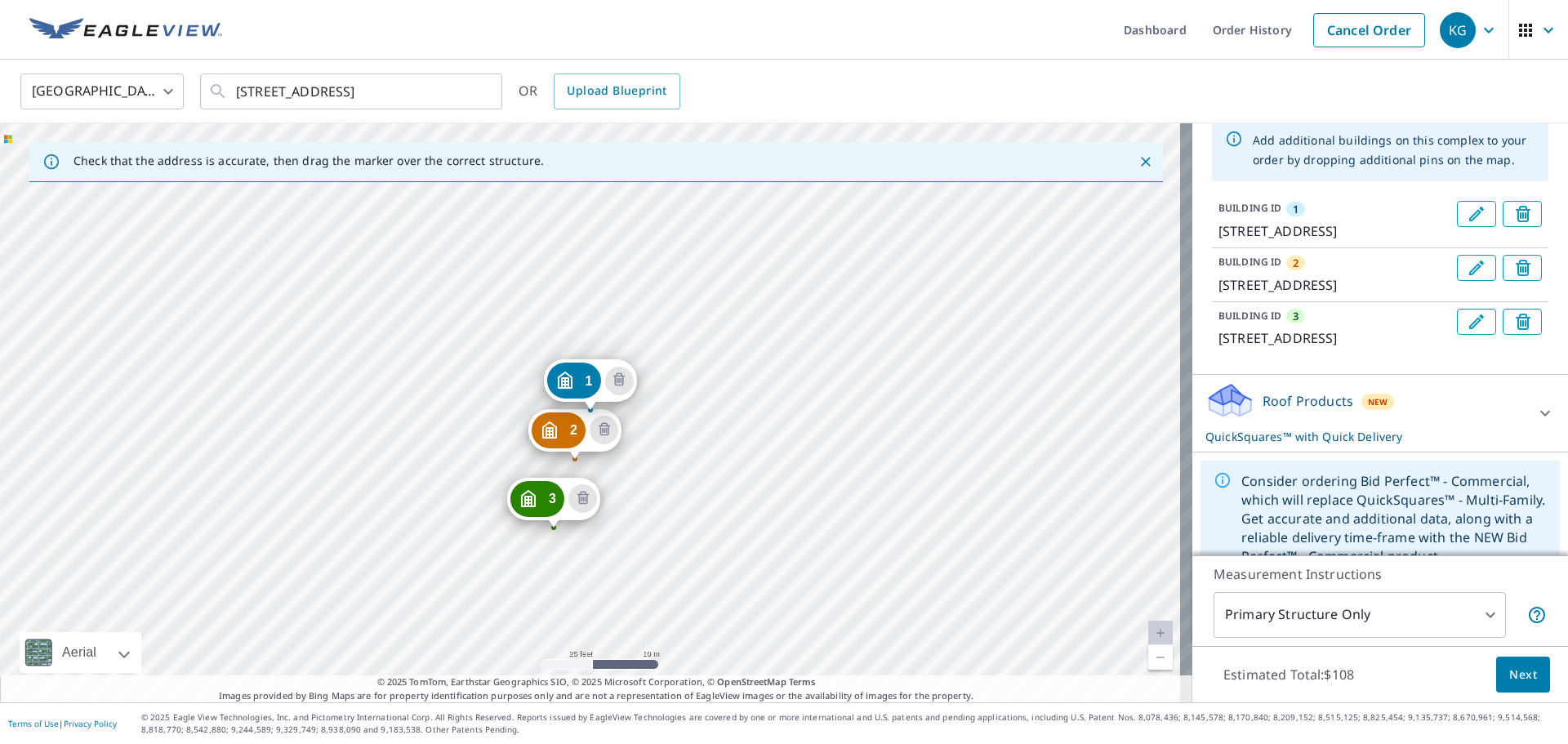
scroll to position [189, 0]
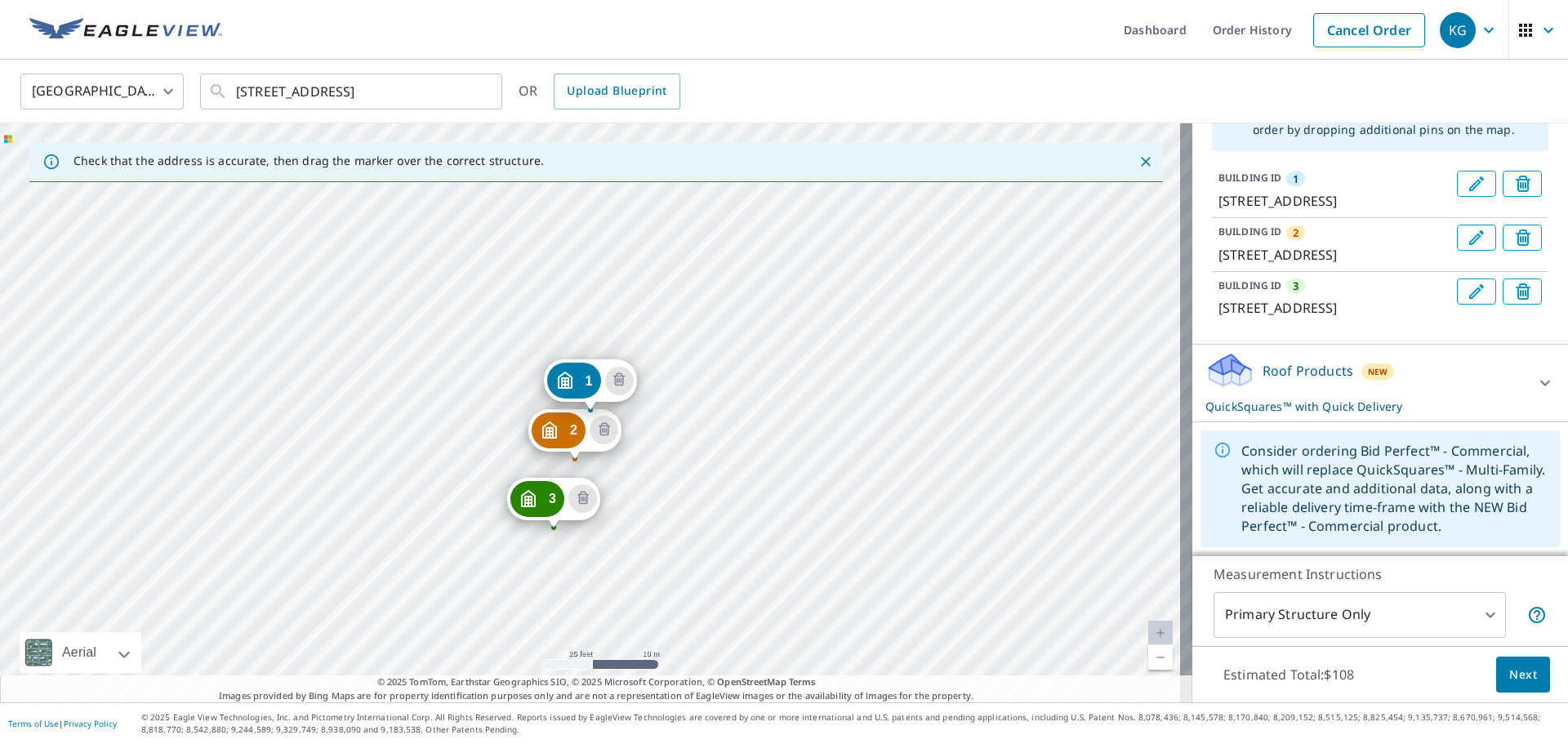
click at [1296, 397] on div "Roof Products New QuickSquares™ with Quick Delivery" at bounding box center [1365, 383] width 320 height 63
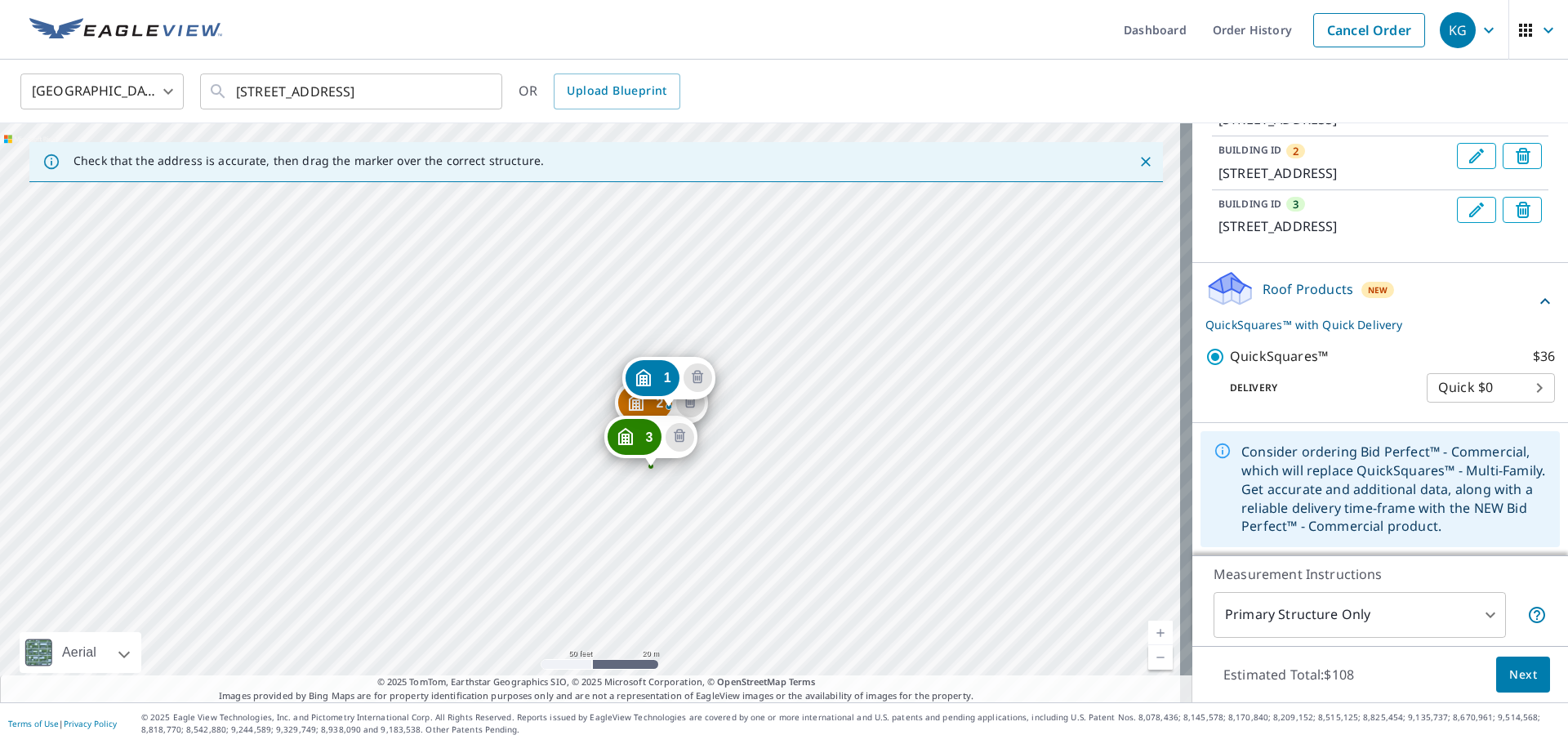
scroll to position [271, 0]
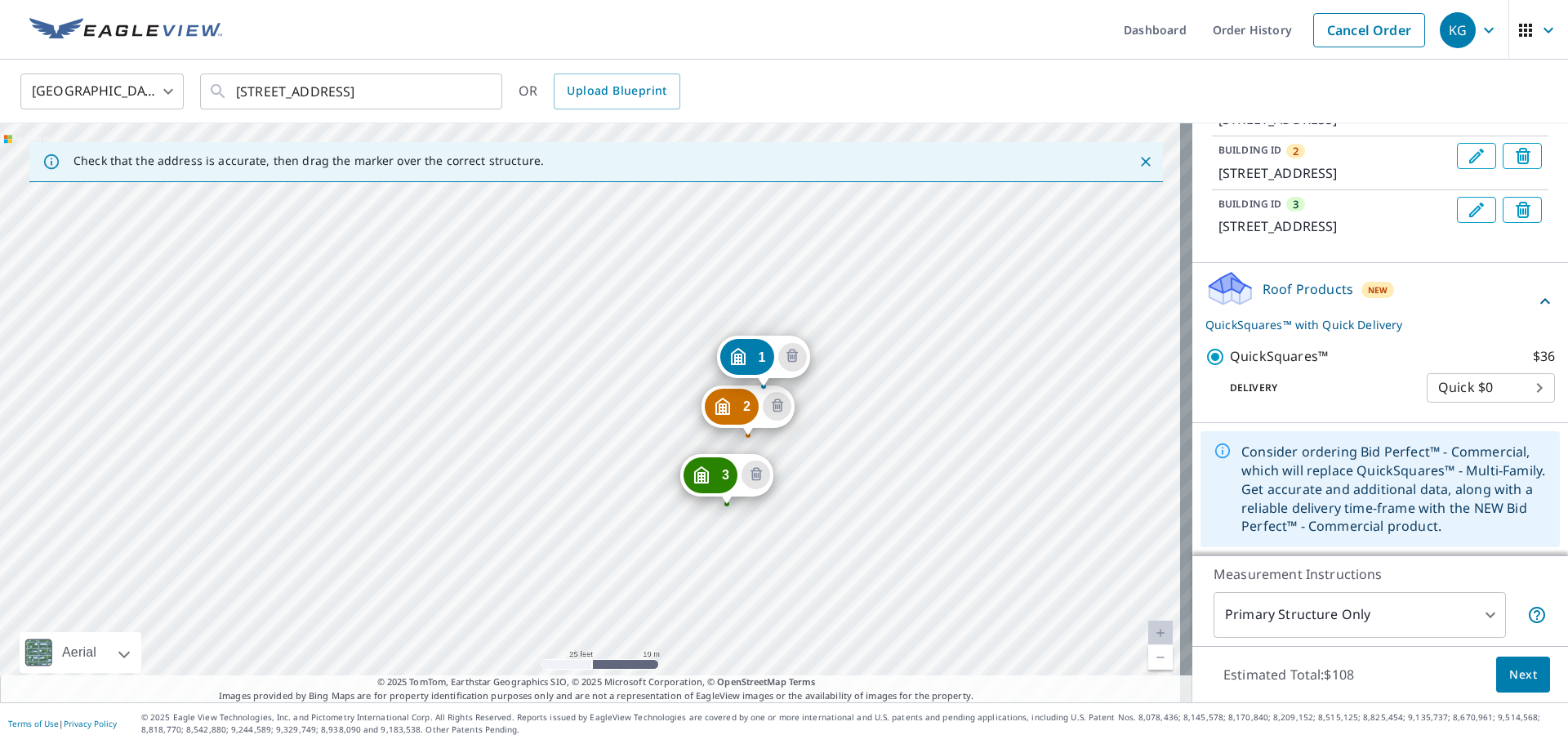
drag, startPoint x: 749, startPoint y: 356, endPoint x: 881, endPoint y: 399, distance: 138.8
click at [881, 399] on div "2 [STREET_ADDRESS] 3 [STREET_ADDRESS] 1 [STREET_ADDRESS]" at bounding box center [595, 413] width 1192 height 579
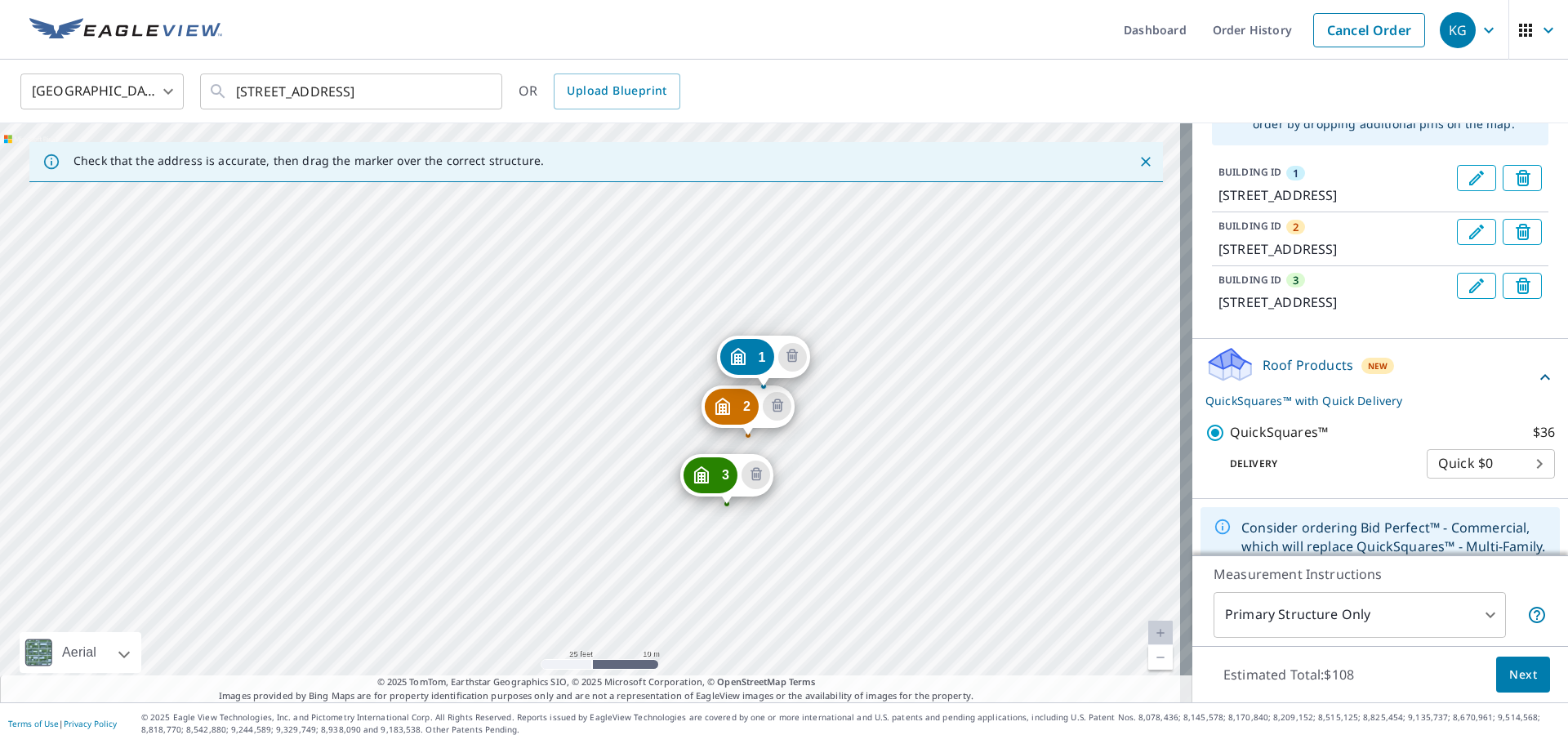
scroll to position [0, 0]
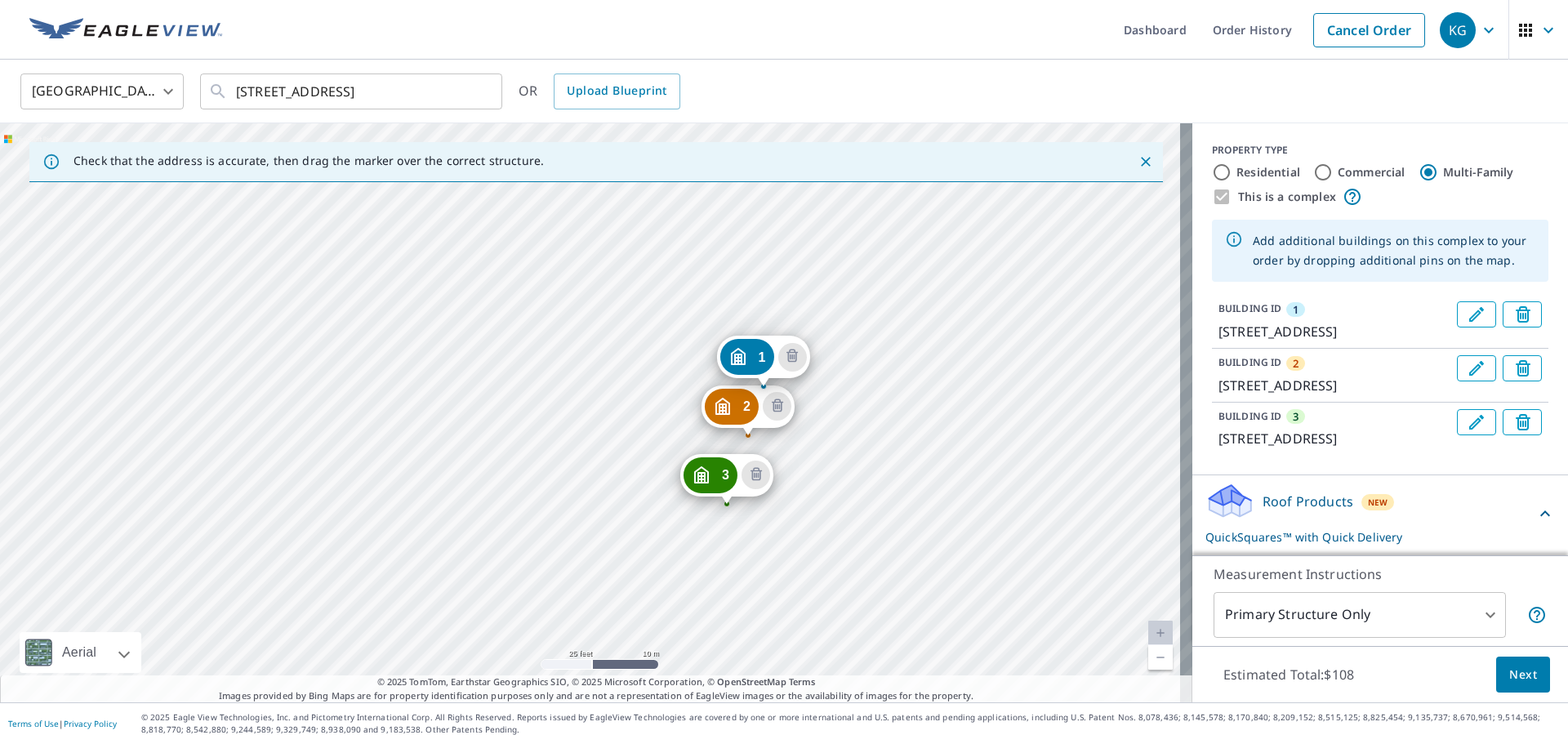
drag, startPoint x: 763, startPoint y: 406, endPoint x: 935, endPoint y: 466, distance: 182.2
click at [935, 466] on div "2 [STREET_ADDRESS] 3 [STREET_ADDRESS] 1 [STREET_ADDRESS]" at bounding box center [595, 413] width 1192 height 579
drag, startPoint x: 740, startPoint y: 411, endPoint x: 744, endPoint y: 423, distance: 12.6
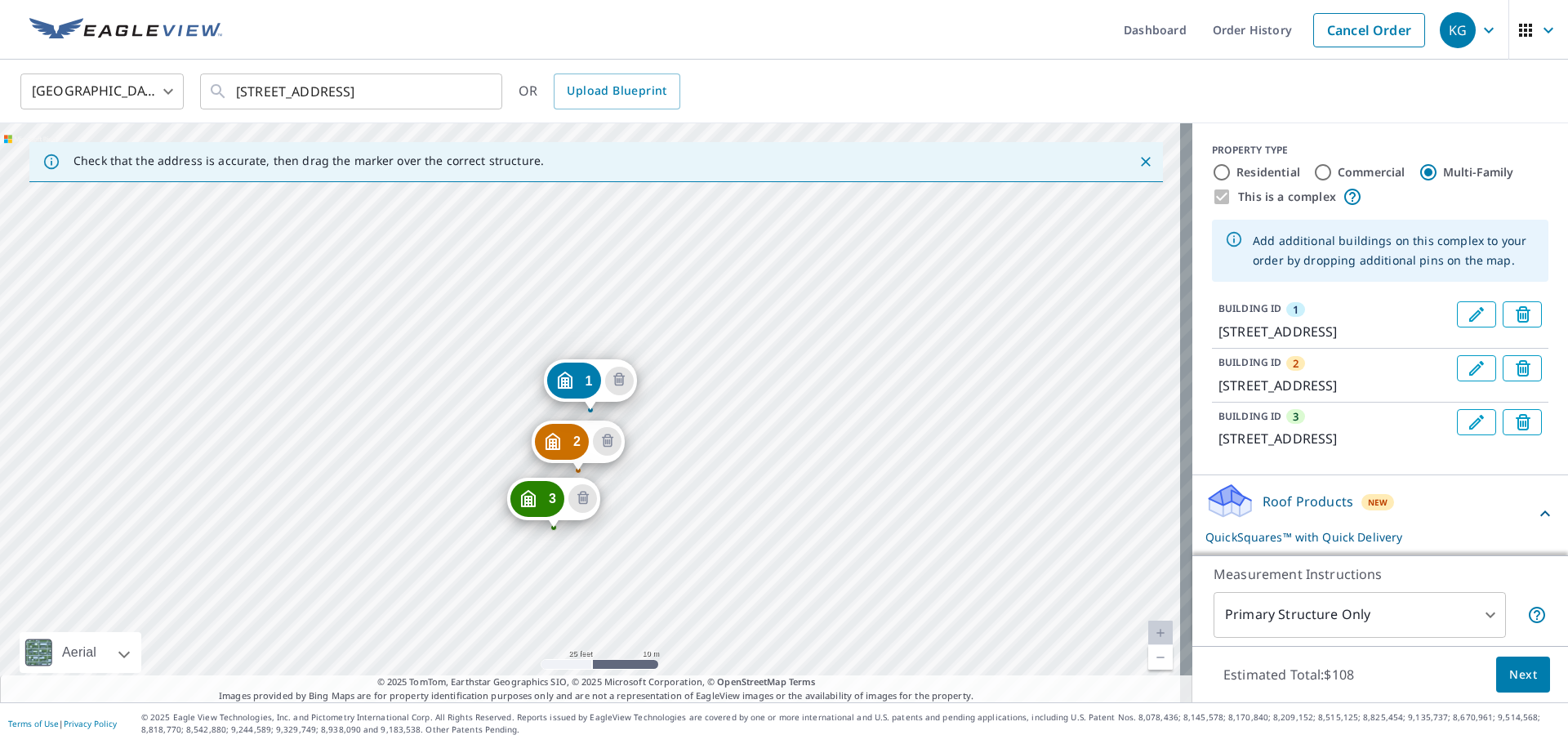
click at [1258, 172] on label "Residential" at bounding box center [1268, 172] width 63 height 16
click at [1231, 172] on input "Residential" at bounding box center [1221, 172] width 20 height 20
radio input "true"
type input "1"
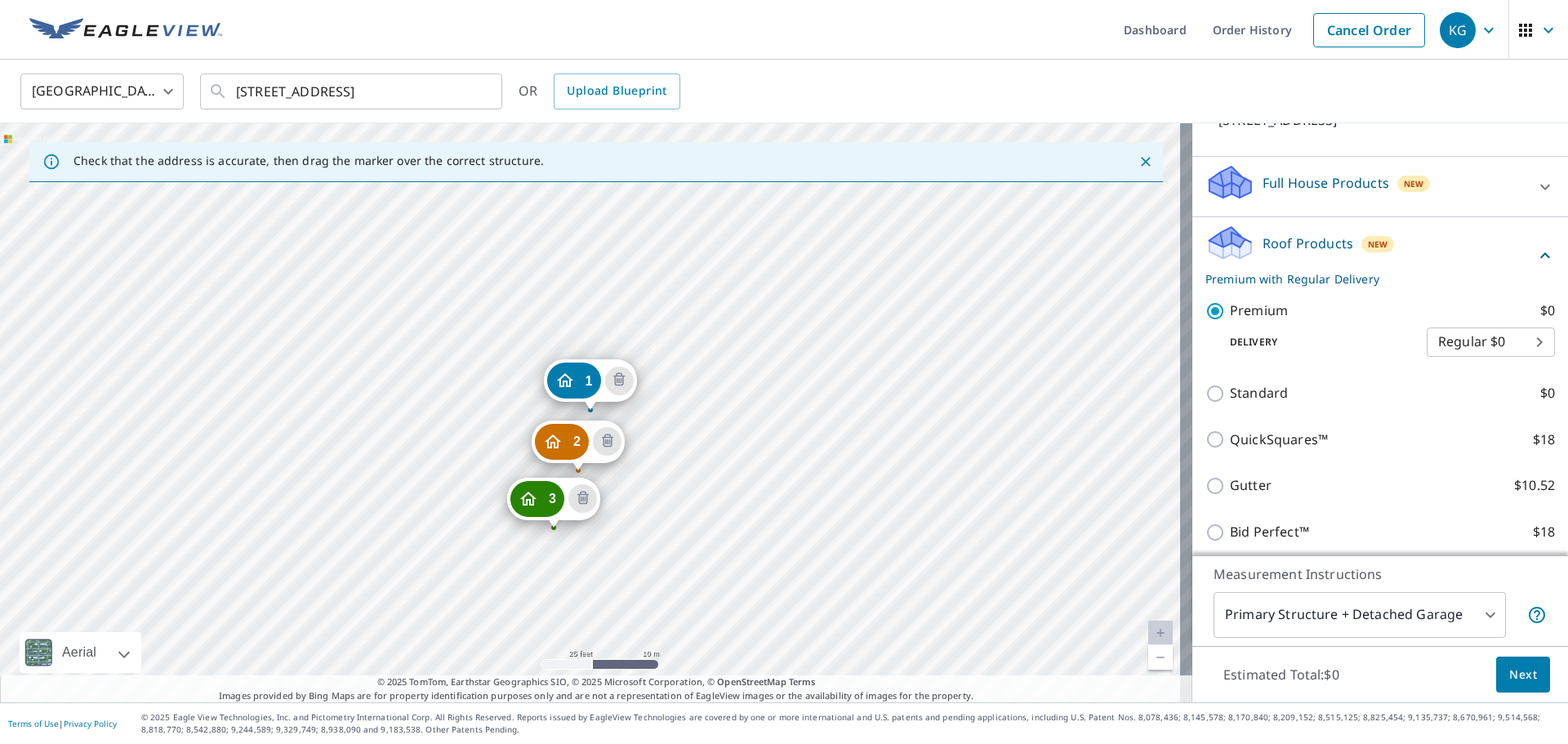
scroll to position [327, 0]
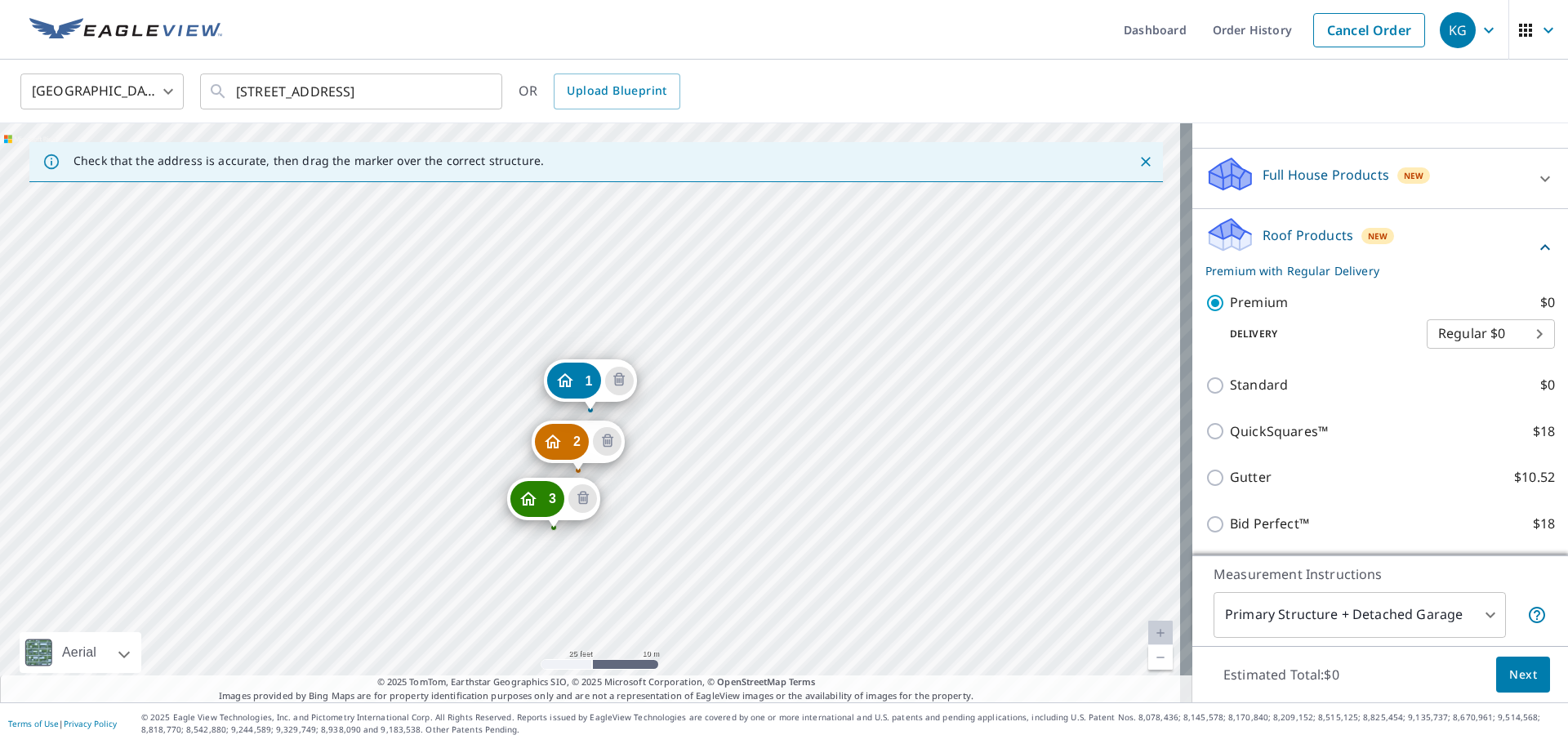
click at [1319, 184] on p "Full House Products" at bounding box center [1326, 174] width 127 height 20
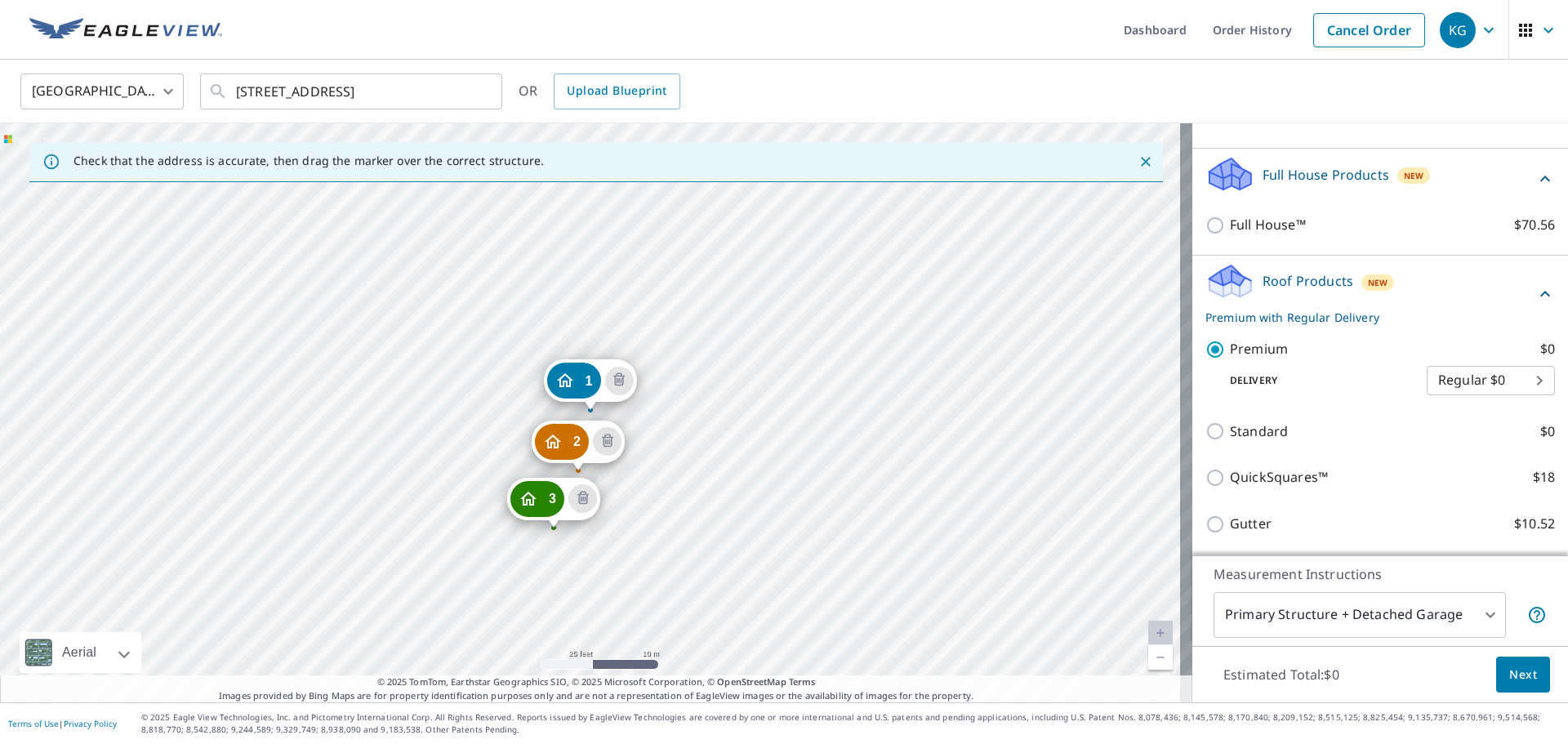
click at [1320, 184] on p "Full House Products" at bounding box center [1326, 174] width 127 height 20
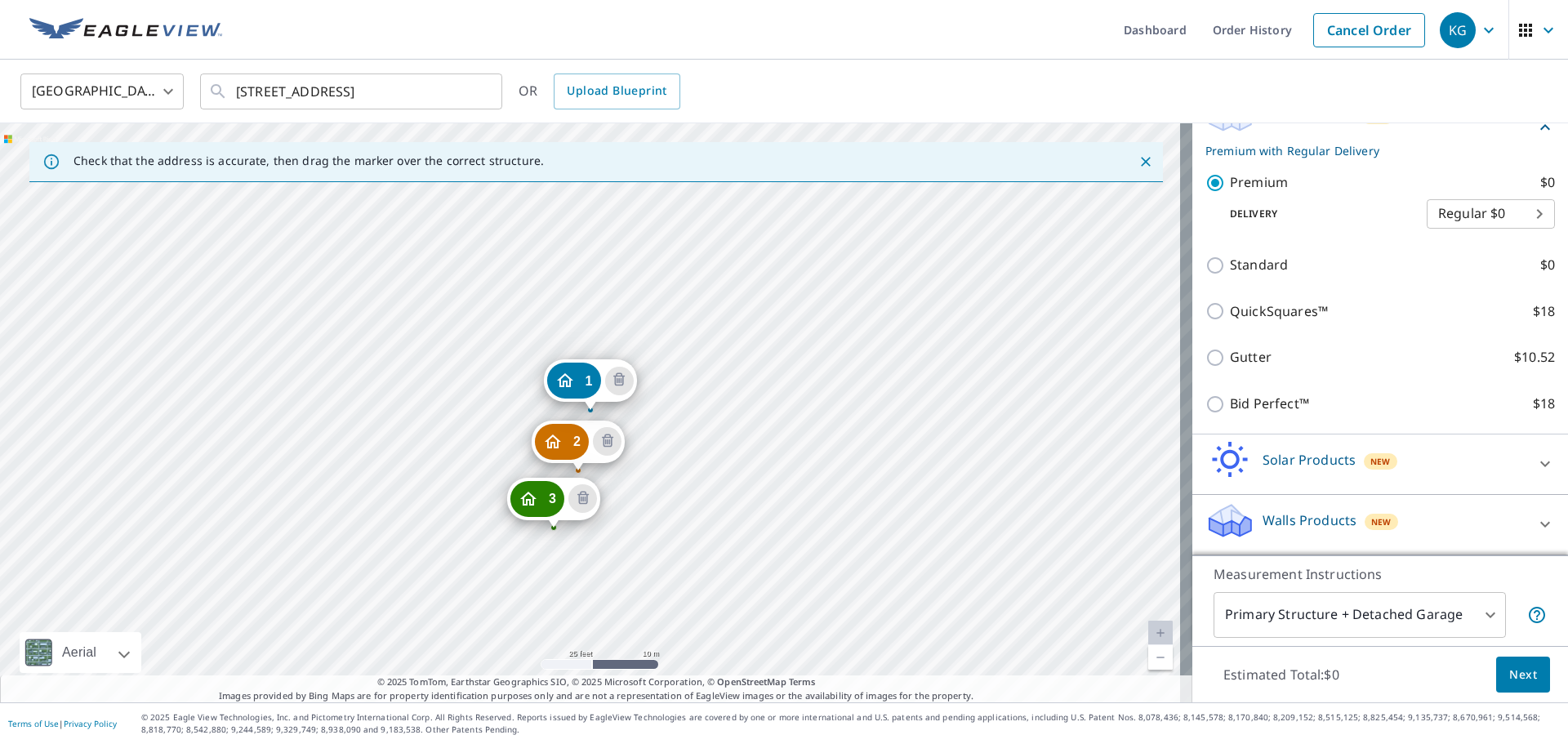
scroll to position [506, 0]
click at [1535, 678] on button "Next" at bounding box center [1523, 675] width 54 height 37
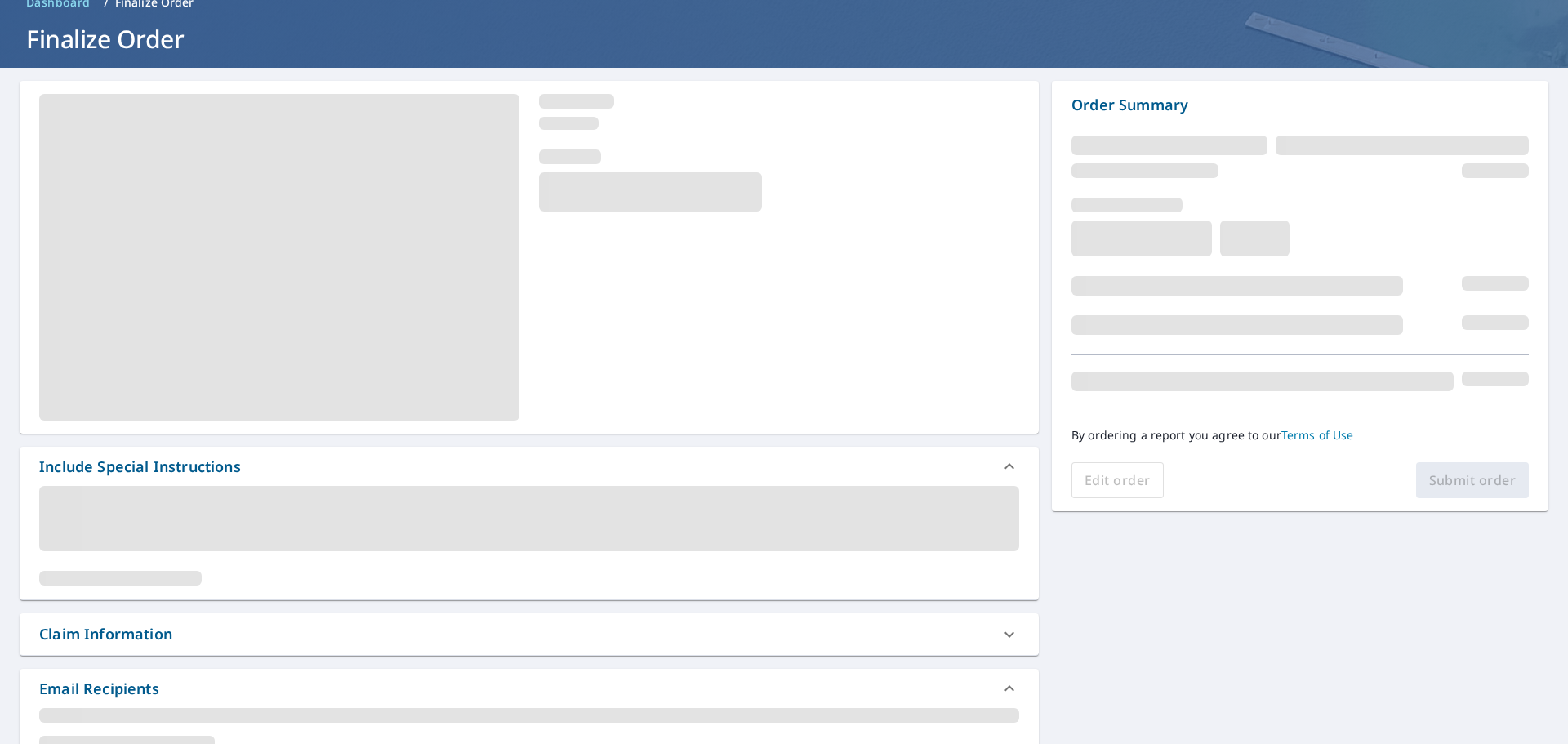
scroll to position [164, 0]
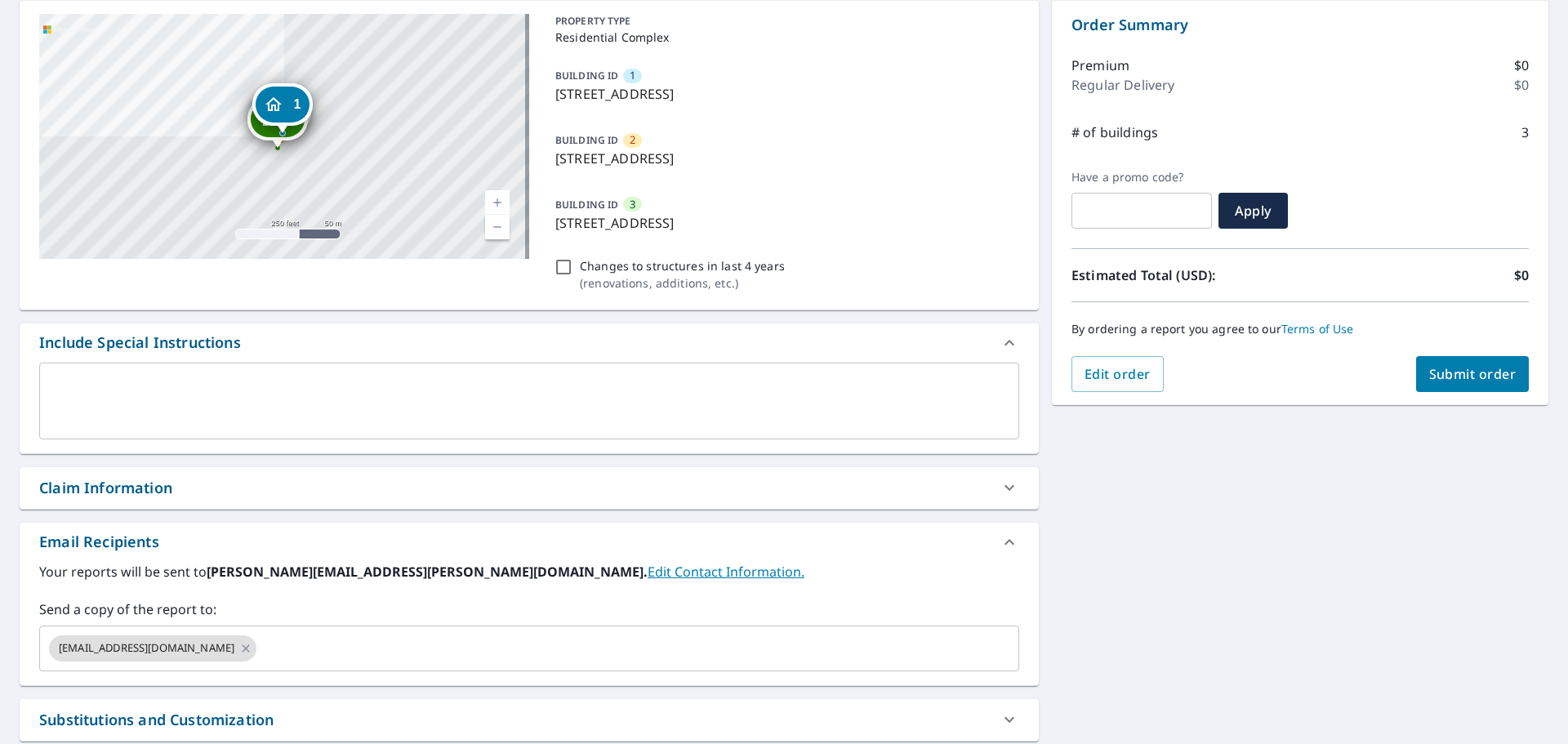
click at [458, 491] on div "Claim Information" at bounding box center [514, 488] width 950 height 22
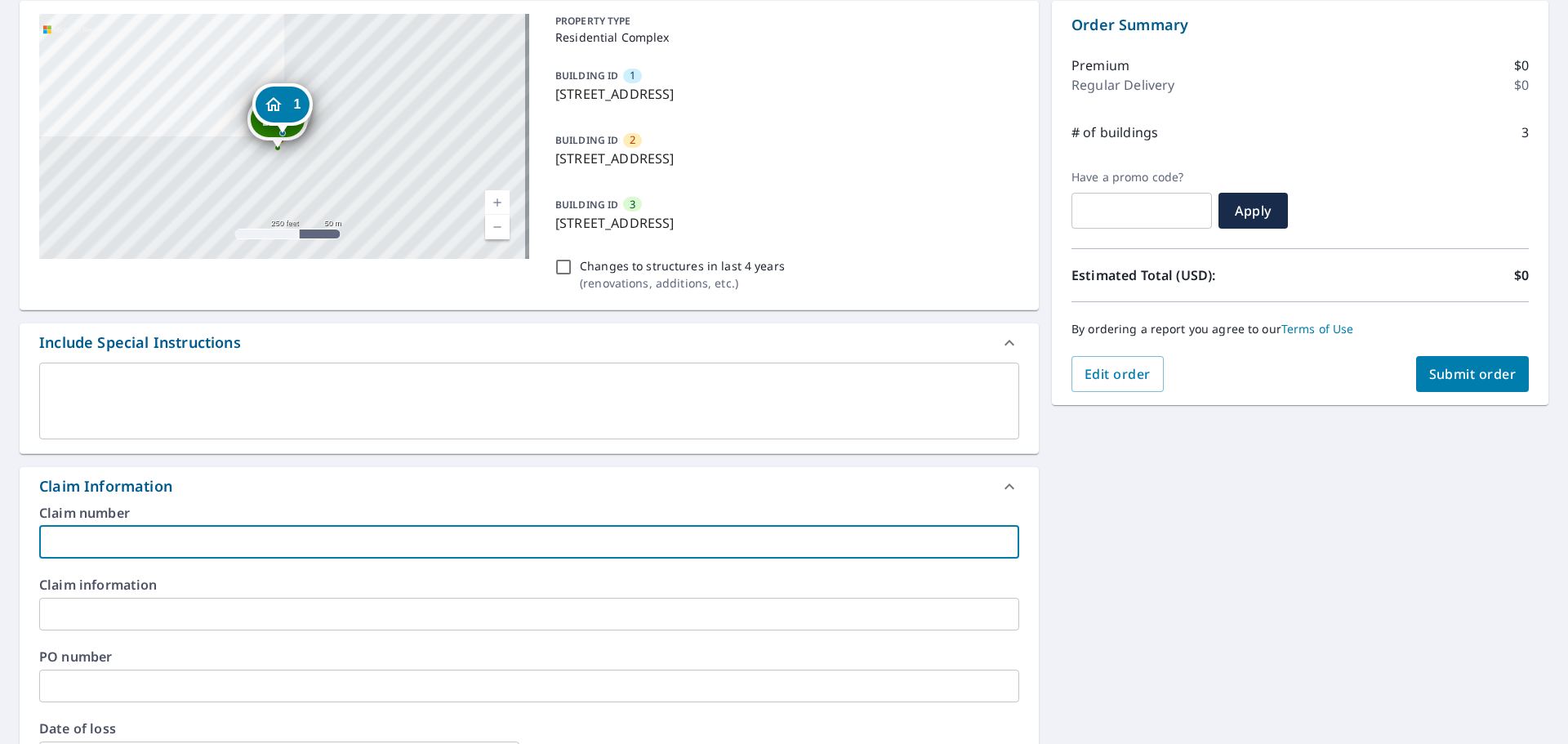
click at [482, 534] on input "text" at bounding box center [529, 543] width 979 height 33
type input "[PERSON_NAME] -vs"
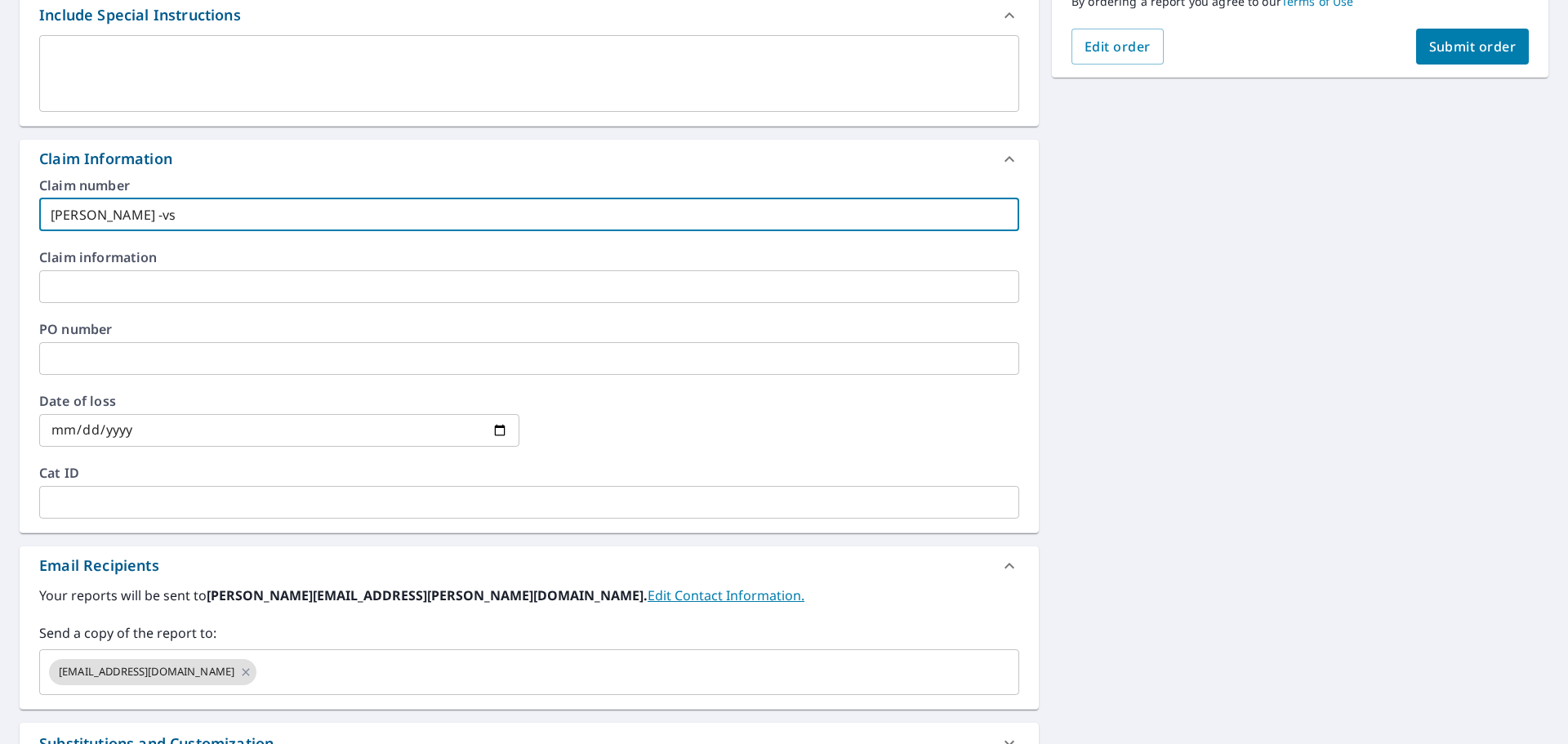
scroll to position [572, 0]
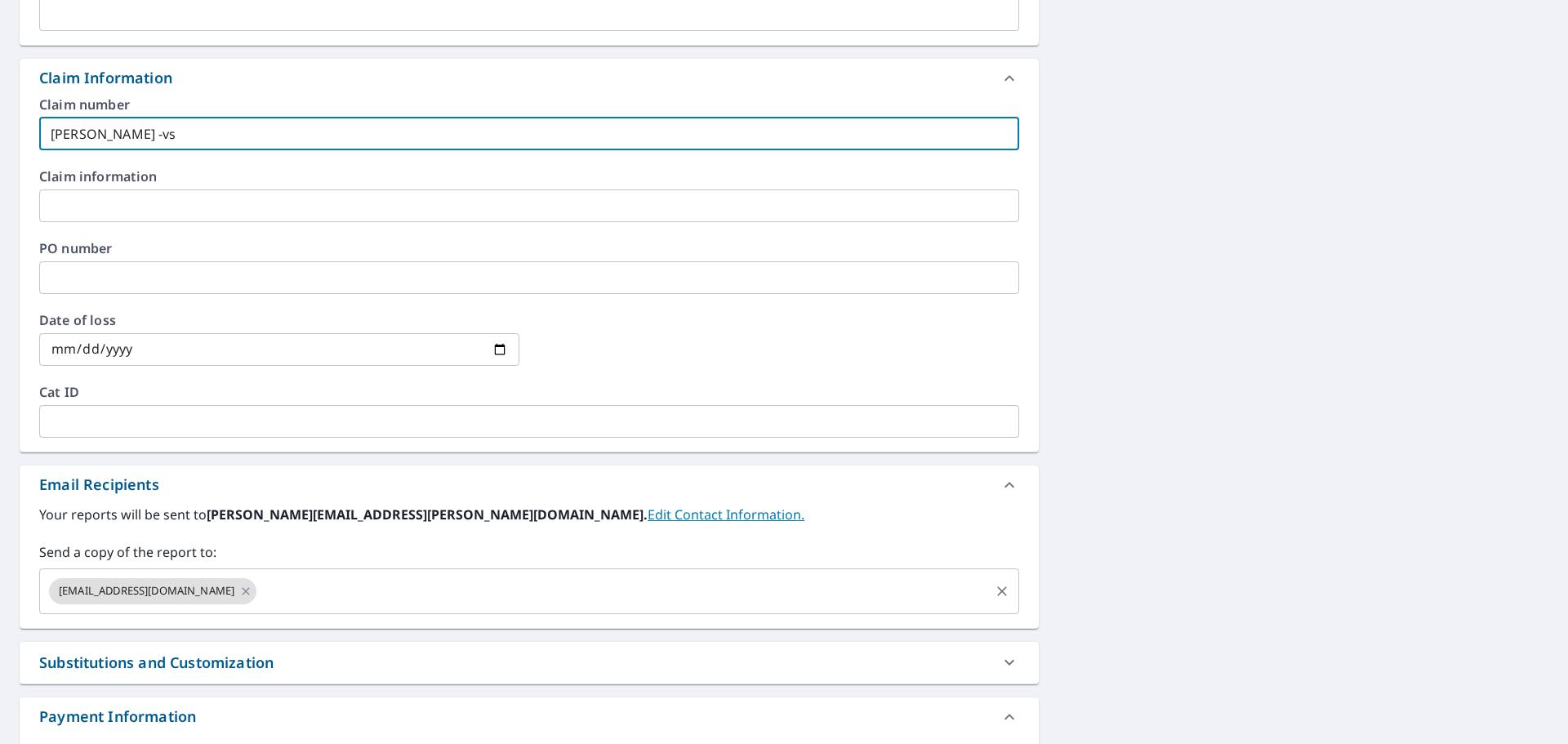
click at [287, 603] on input "text" at bounding box center [623, 591] width 728 height 31
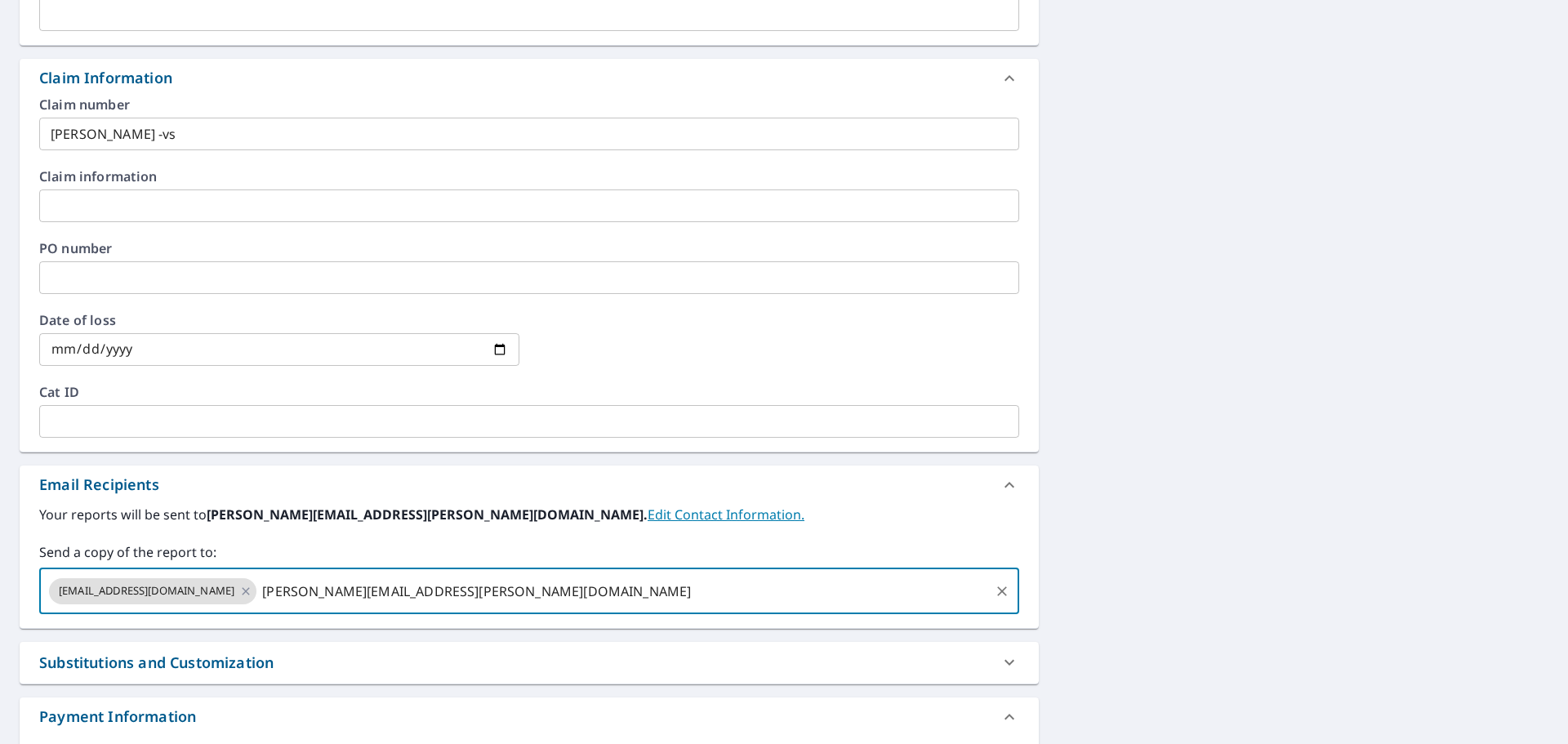
type input "[PERSON_NAME][EMAIL_ADDRESS][PERSON_NAME][DOMAIN_NAME]"
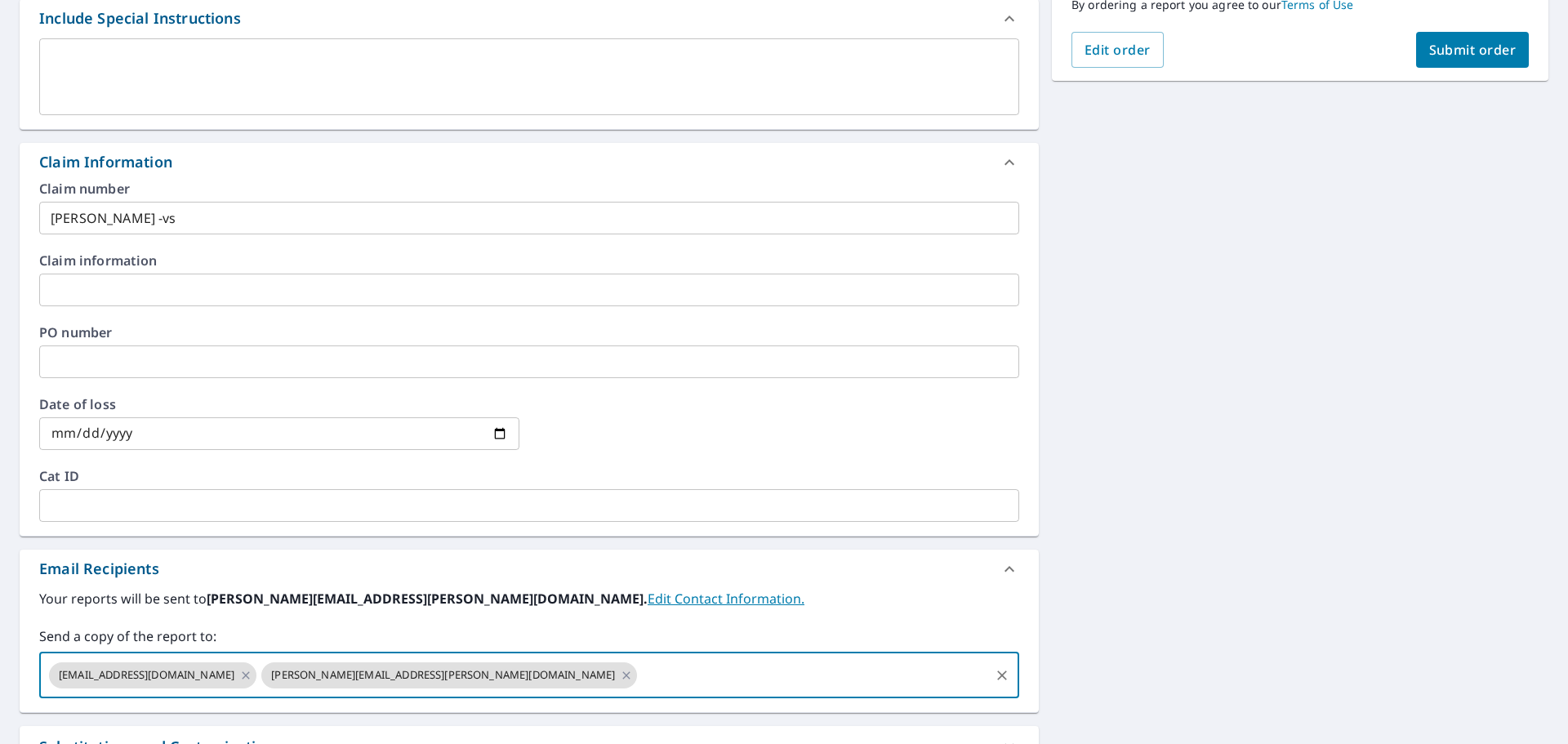
scroll to position [408, 0]
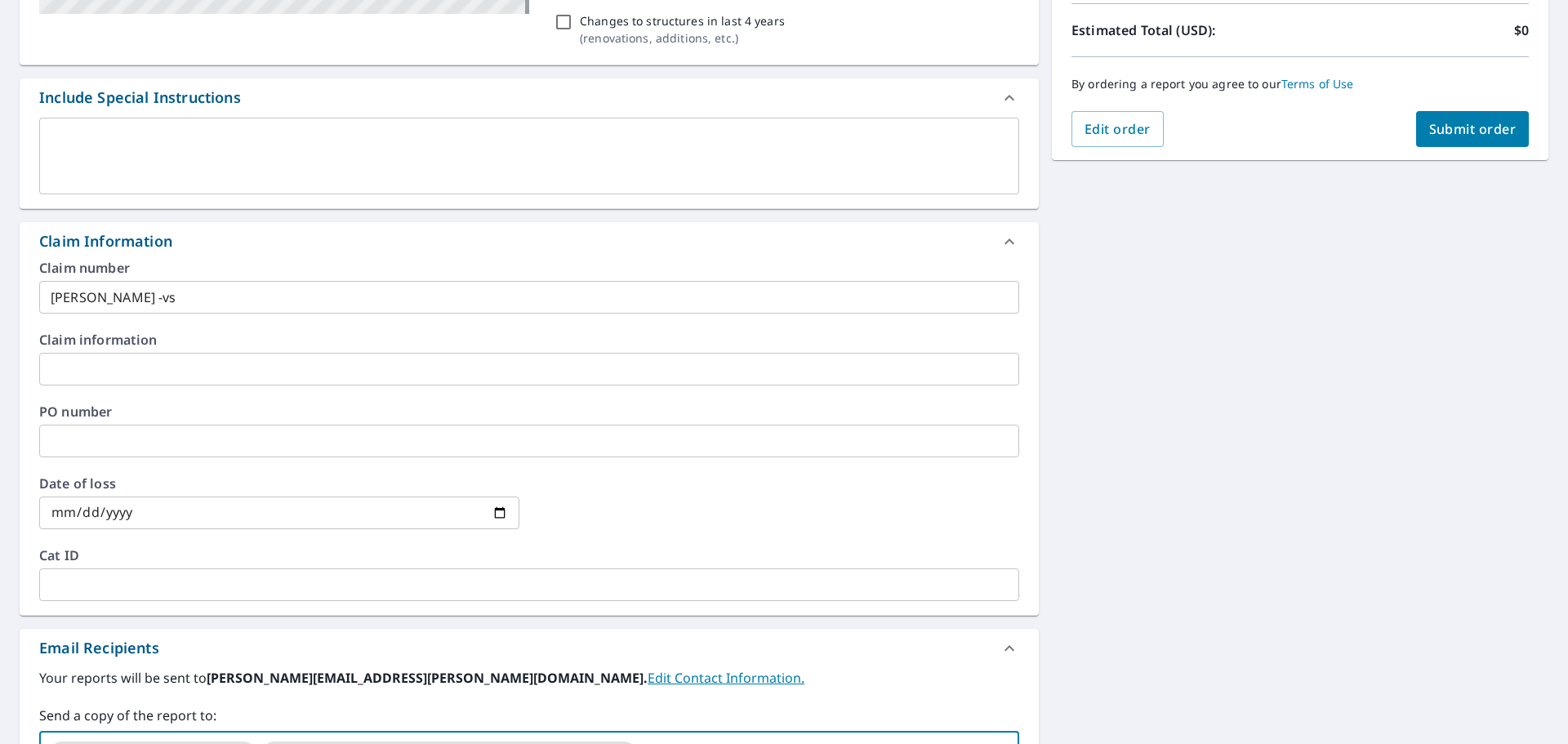
click at [1502, 131] on span "Submit order" at bounding box center [1473, 129] width 87 height 18
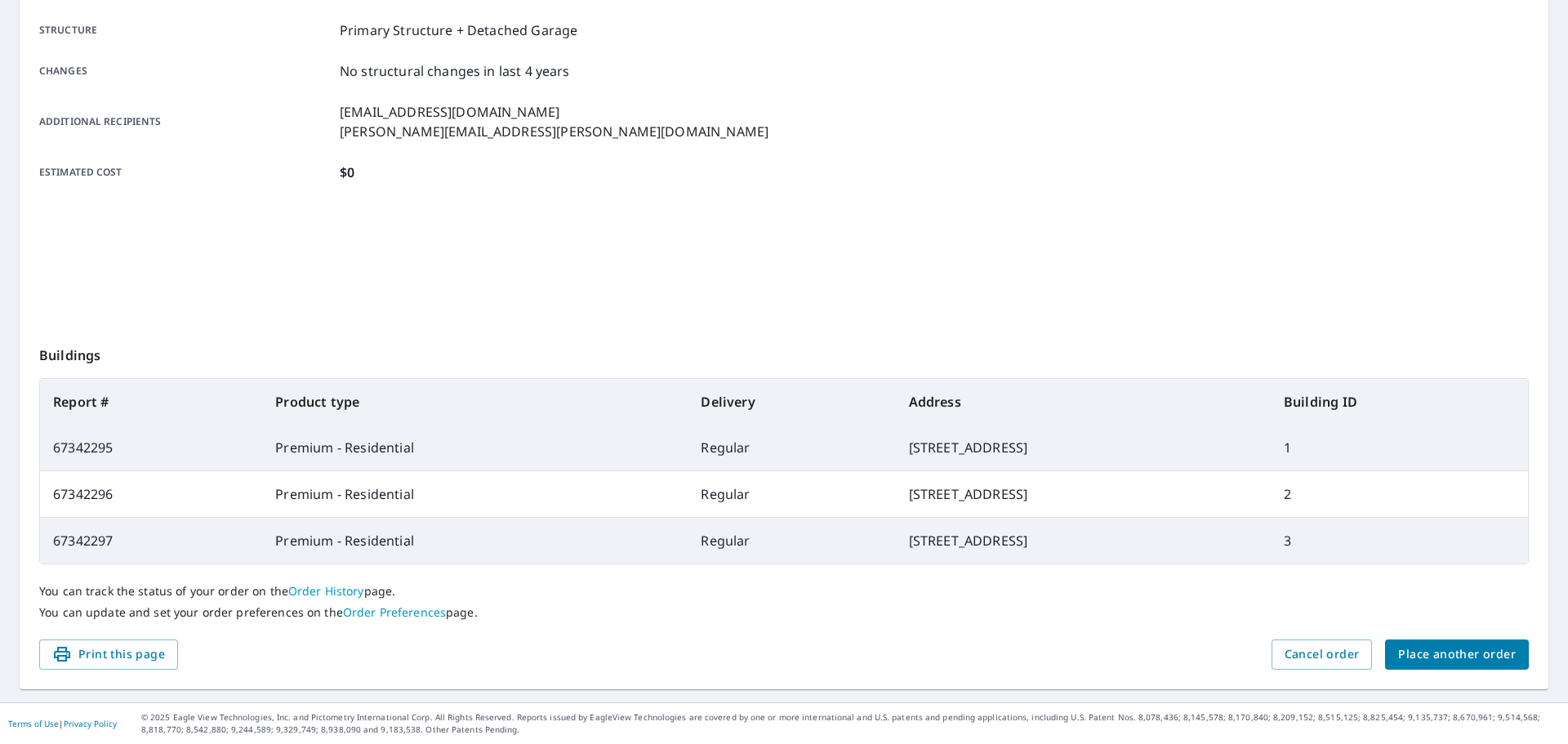
scroll to position [310, 0]
